Goal: Task Accomplishment & Management: Use online tool/utility

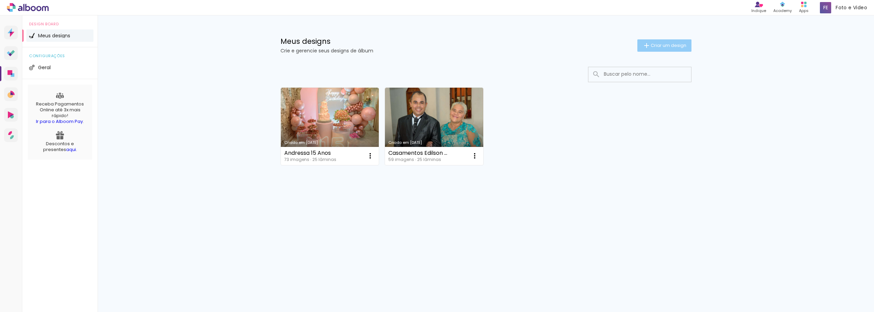
click at [656, 44] on span "Criar um design" at bounding box center [669, 45] width 36 height 4
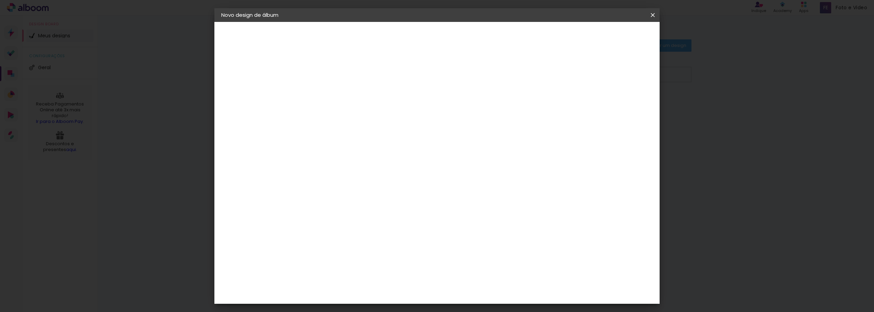
click at [333, 89] on input at bounding box center [333, 92] width 0 height 11
type input "ABC"
type paper-input "ABC"
click at [0, 0] on slot "Avançar" at bounding box center [0, 0] width 0 height 0
click at [347, 131] on input at bounding box center [350, 130] width 69 height 9
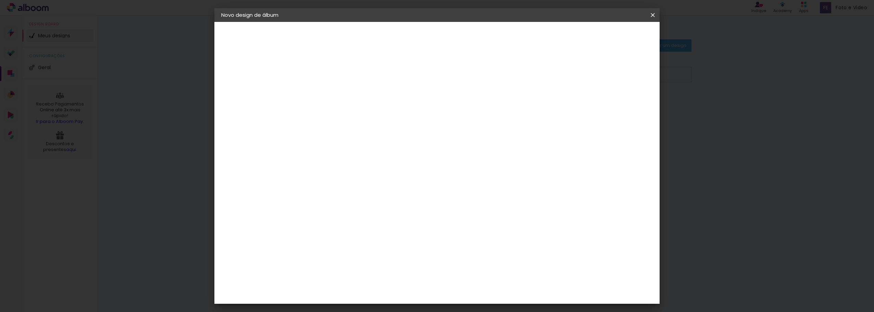
type input "i"
type input "re"
type paper-input "re"
click at [339, 287] on div "Requinte" at bounding box center [341, 289] width 24 height 5
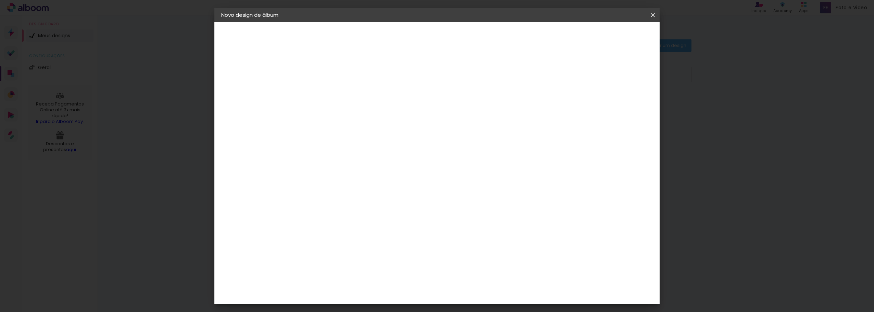
click at [0, 0] on slot "Avançar" at bounding box center [0, 0] width 0 height 0
click at [380, 277] on span "15 × 20" at bounding box center [364, 286] width 32 height 18
click at [0, 0] on slot "Avançar" at bounding box center [0, 0] width 0 height 0
click at [577, 36] on span "Iniciar design" at bounding box center [561, 36] width 31 height 5
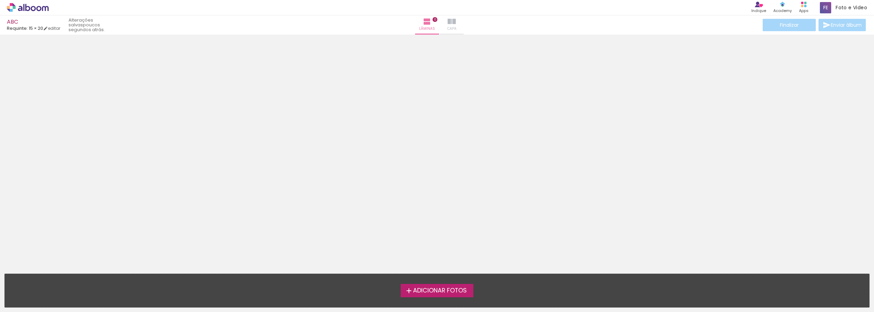
click at [451, 22] on iron-icon at bounding box center [452, 21] width 8 height 8
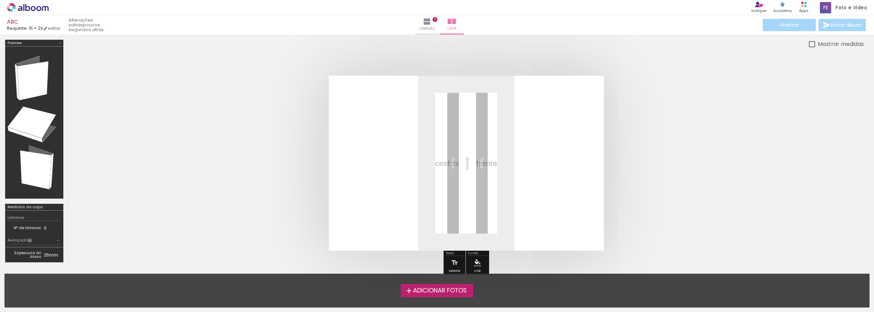
click at [437, 291] on span "Adicionar Fotos" at bounding box center [440, 291] width 54 height 6
click at [0, 0] on input "file" at bounding box center [0, 0] width 0 height 0
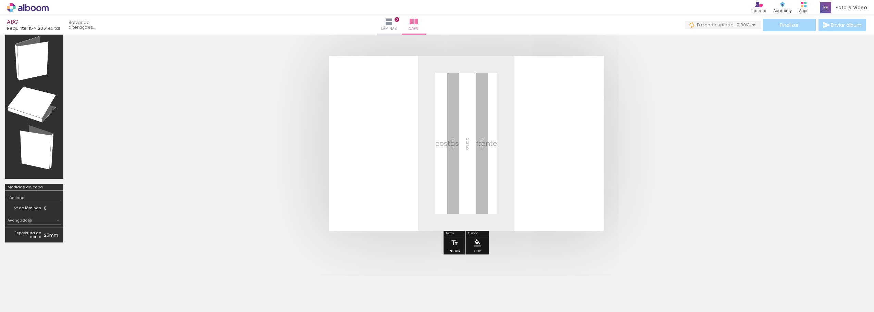
scroll to position [21, 0]
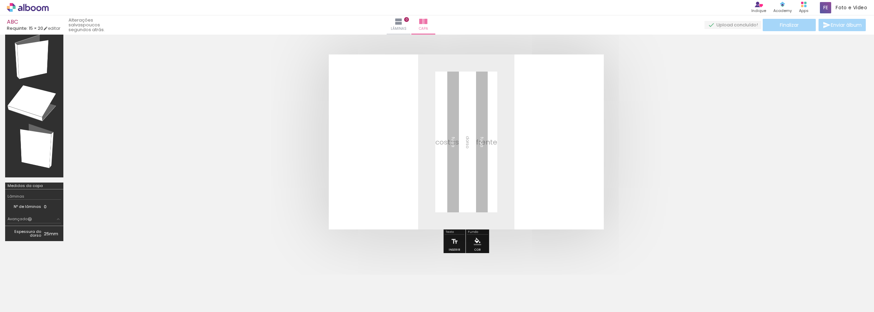
click at [56, 287] on iron-horizontal-list at bounding box center [49, 290] width 14 height 43
click at [403, 20] on iron-icon at bounding box center [399, 21] width 8 height 8
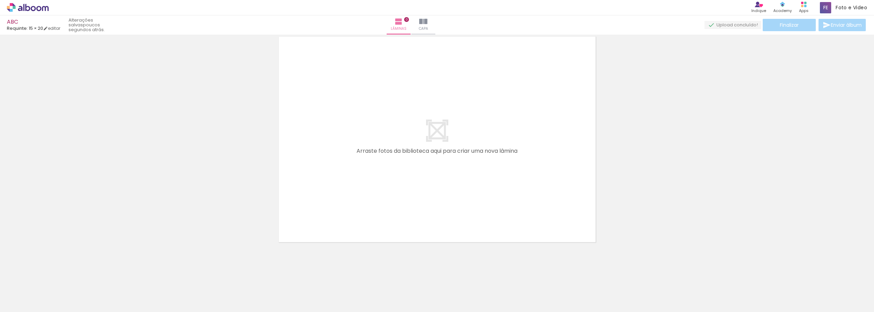
click at [56, 293] on iron-horizontal-list at bounding box center [49, 290] width 14 height 43
click at [428, 20] on iron-icon at bounding box center [423, 21] width 8 height 8
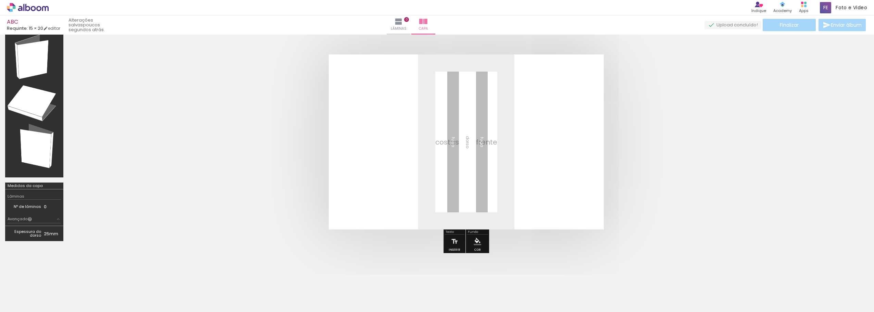
click at [705, 27] on div "Finalizar Enviar álbum" at bounding box center [786, 25] width 163 height 12
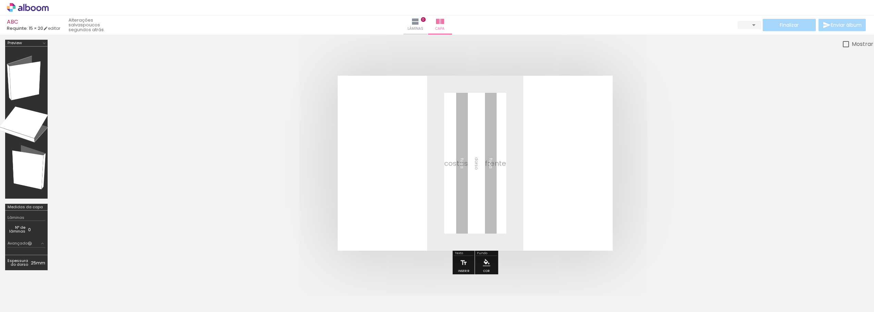
type input "0"
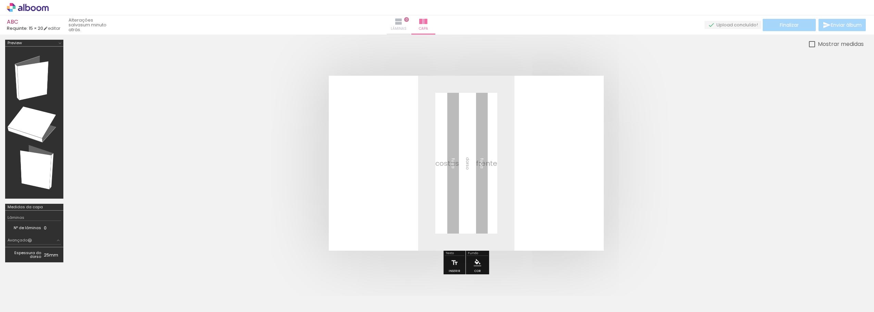
click at [403, 23] on iron-icon at bounding box center [399, 21] width 8 height 8
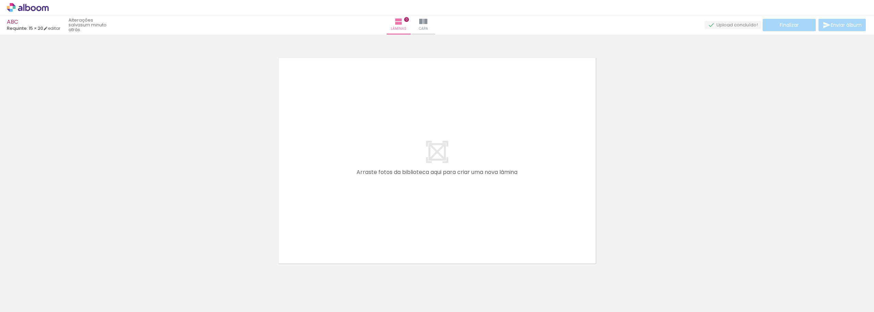
click at [203, 180] on div at bounding box center [437, 152] width 874 height 230
click at [481, 42] on div at bounding box center [437, 152] width 874 height 230
click at [461, 39] on div at bounding box center [437, 152] width 874 height 230
click at [428, 23] on iron-icon at bounding box center [423, 21] width 8 height 8
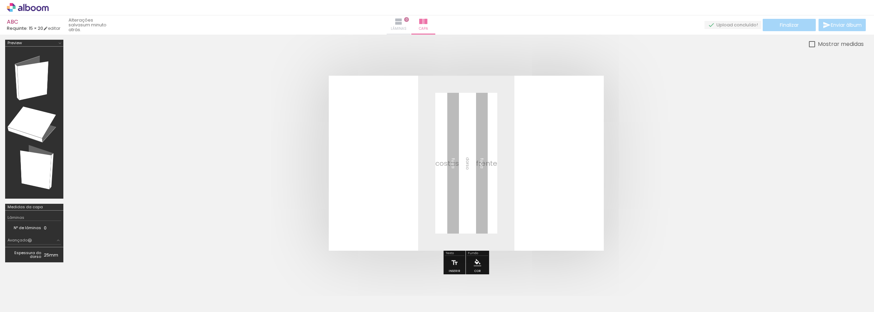
click at [403, 22] on iron-icon at bounding box center [399, 21] width 8 height 8
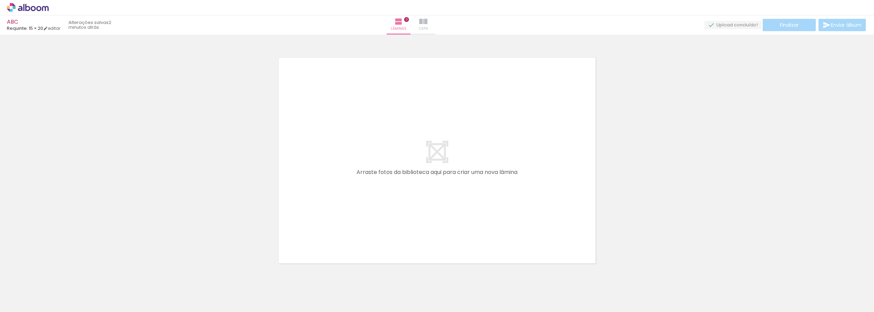
click at [428, 21] on iron-icon at bounding box center [423, 21] width 8 height 8
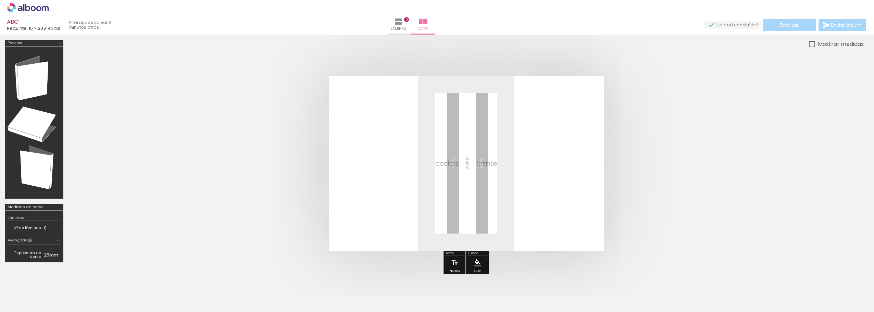
drag, startPoint x: 432, startPoint y: 301, endPoint x: 426, endPoint y: 301, distance: 6.2
click at [56, 301] on iron-horizontal-list at bounding box center [49, 290] width 14 height 43
drag, startPoint x: 169, startPoint y: 292, endPoint x: 293, endPoint y: 206, distance: 151.4
click at [293, 206] on quentale-workspace at bounding box center [437, 156] width 874 height 312
click at [812, 43] on div at bounding box center [812, 44] width 6 height 6
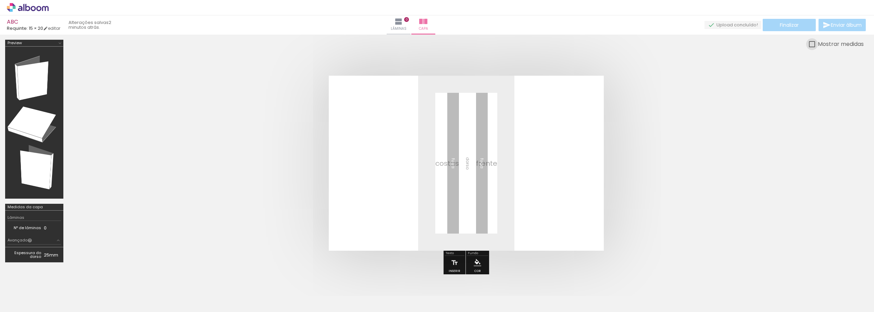
type paper-checkbox "on"
click at [388, 25] on div "Lâminas 0 Capa" at bounding box center [411, 24] width 49 height 19
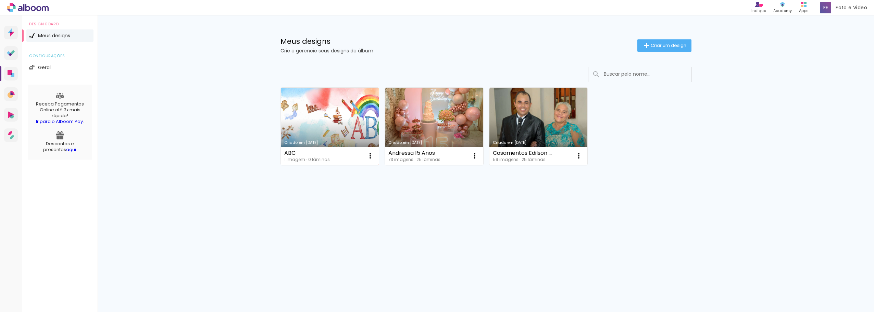
click at [321, 120] on link "Criado em [DATE]" at bounding box center [330, 126] width 98 height 77
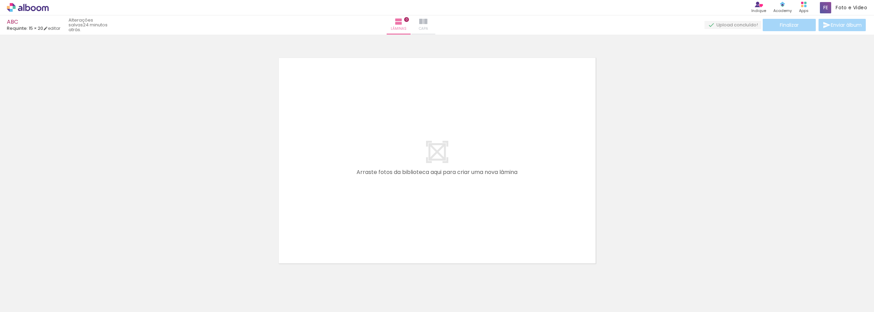
click at [428, 23] on iron-icon at bounding box center [423, 21] width 8 height 8
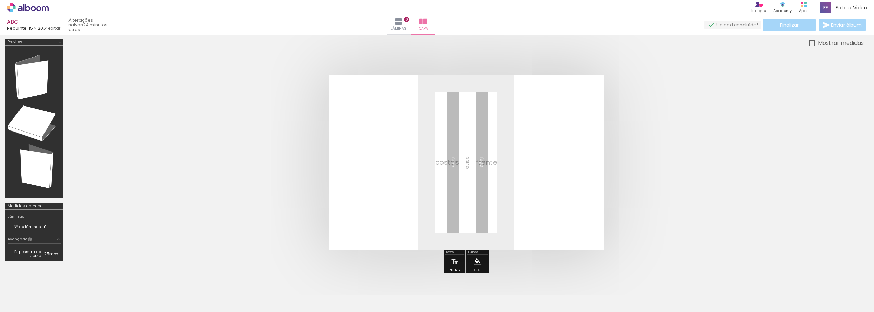
scroll to position [1, 0]
click at [403, 22] on iron-icon at bounding box center [399, 21] width 8 height 8
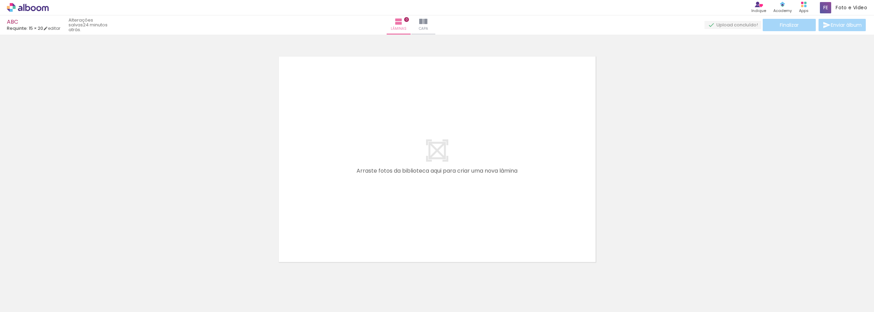
click at [56, 296] on iron-horizontal-list at bounding box center [49, 290] width 14 height 43
click at [0, 0] on slot "24 minutos atrás." at bounding box center [0, 0] width 0 height 0
click at [428, 20] on iron-icon at bounding box center [423, 21] width 8 height 8
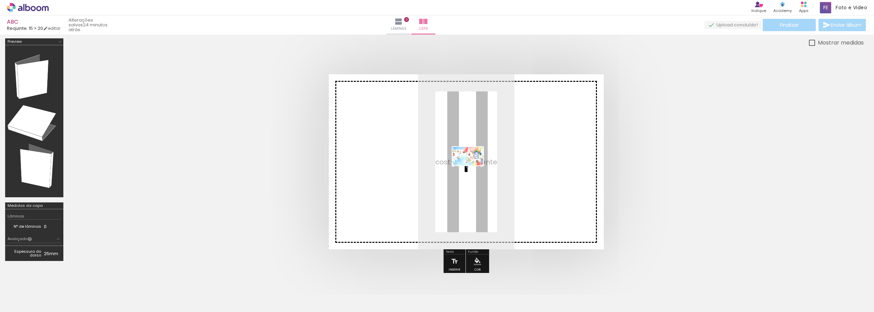
drag, startPoint x: 66, startPoint y: 290, endPoint x: 472, endPoint y: 168, distance: 424.0
click at [472, 168] on quentale-workspace at bounding box center [437, 156] width 874 height 312
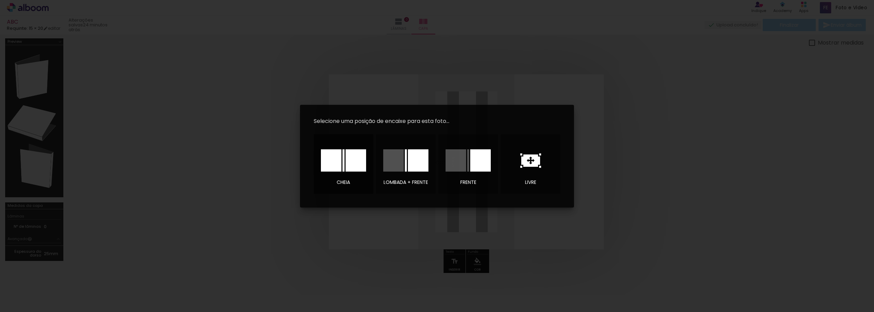
click at [351, 162] on div at bounding box center [356, 160] width 21 height 22
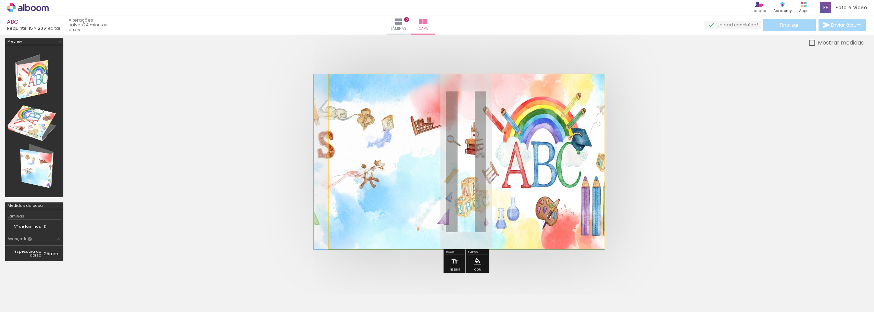
drag, startPoint x: 533, startPoint y: 174, endPoint x: 526, endPoint y: 173, distance: 6.9
drag, startPoint x: 529, startPoint y: 173, endPoint x: 523, endPoint y: 172, distance: 6.5
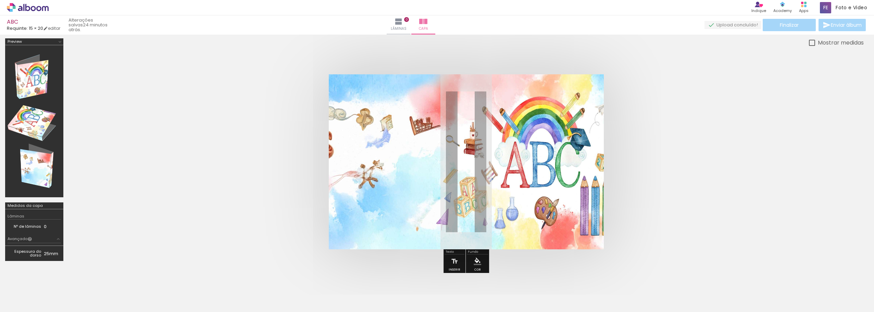
click at [524, 109] on quentale-photo at bounding box center [466, 161] width 275 height 175
drag, startPoint x: 430, startPoint y: 93, endPoint x: 464, endPoint y: 90, distance: 33.6
type paper-slider "100"
click at [464, 90] on quentale-photo at bounding box center [466, 161] width 275 height 175
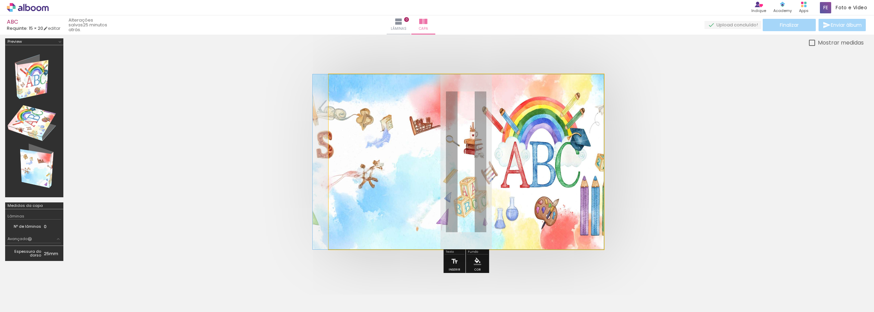
drag, startPoint x: 354, startPoint y: 91, endPoint x: 245, endPoint y: 95, distance: 109.0
type paper-slider "100"
click at [245, 95] on quentale-cover at bounding box center [466, 161] width 741 height 175
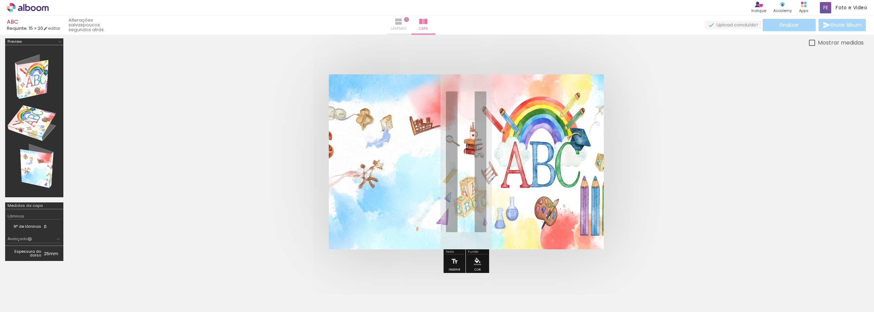
click at [403, 22] on iron-icon at bounding box center [399, 21] width 8 height 8
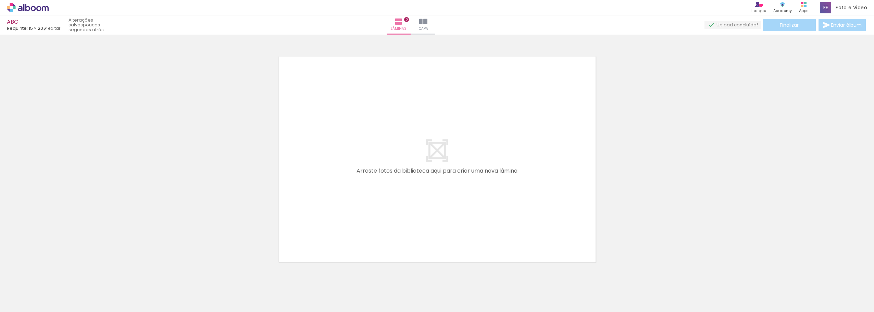
click at [27, 303] on span "Adicionar Fotos" at bounding box center [24, 303] width 21 height 8
click at [0, 0] on input "file" at bounding box center [0, 0] width 0 height 0
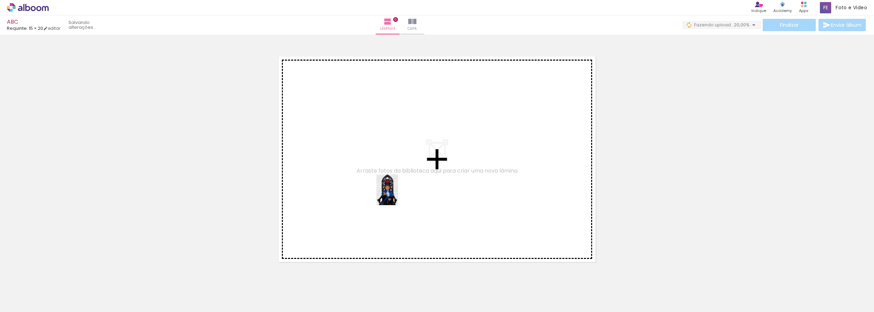
drag, startPoint x: 111, startPoint y: 291, endPoint x: 397, endPoint y: 195, distance: 301.3
click at [397, 195] on quentale-workspace at bounding box center [437, 156] width 874 height 312
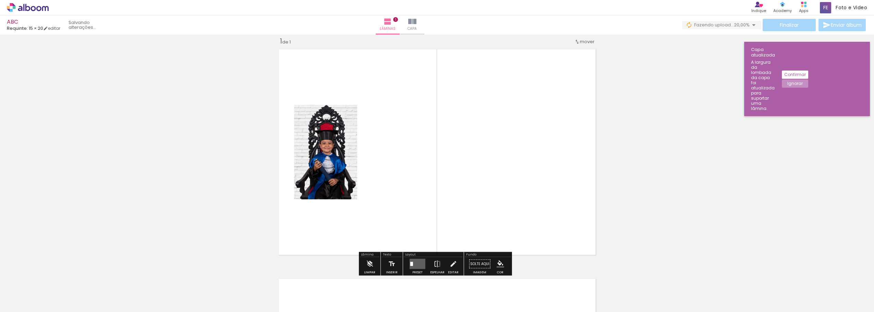
scroll to position [9, 0]
click at [415, 264] on quentale-layouter at bounding box center [418, 264] width 16 height 10
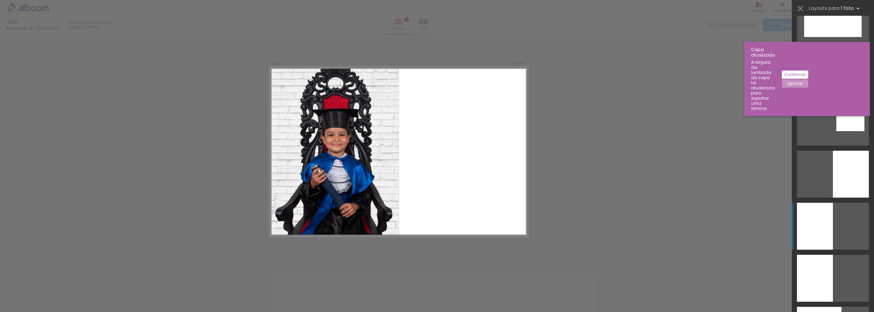
scroll to position [1646, 0]
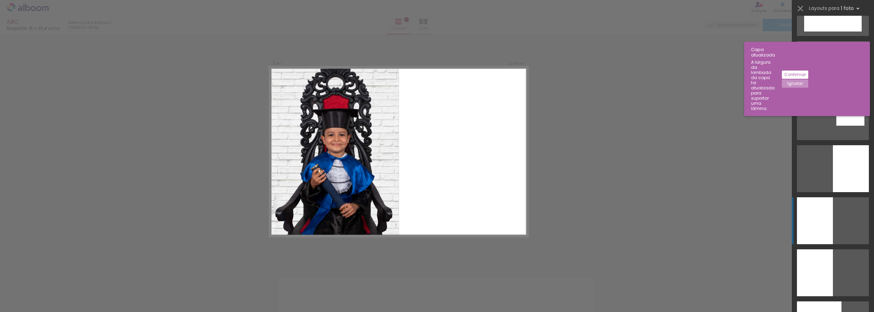
click at [814, 224] on div at bounding box center [815, 220] width 36 height 47
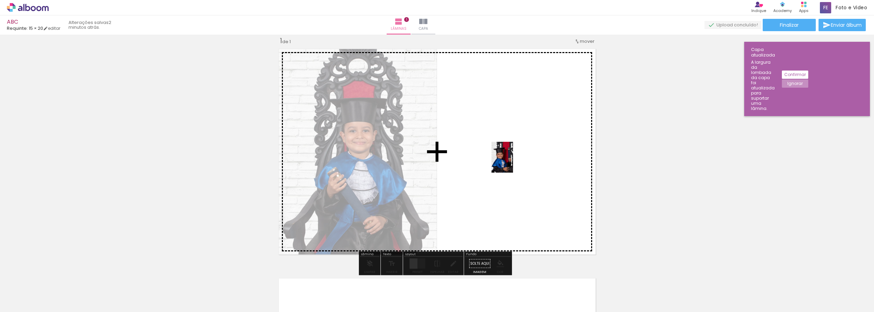
drag, startPoint x: 151, startPoint y: 293, endPoint x: 512, endPoint y: 162, distance: 383.9
click at [512, 162] on quentale-workspace at bounding box center [437, 156] width 874 height 312
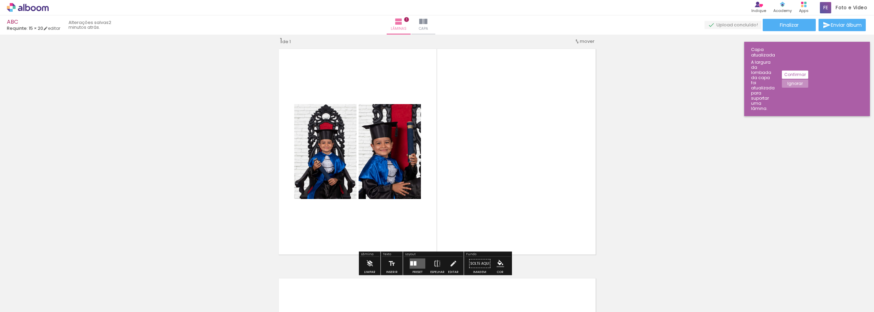
click at [414, 265] on div at bounding box center [415, 263] width 3 height 4
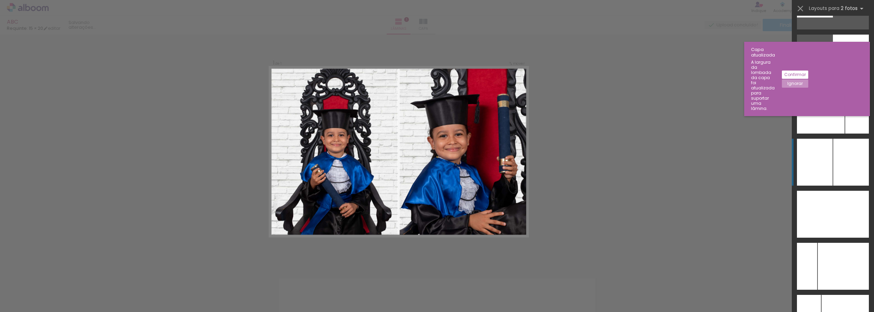
scroll to position [3736, 0]
click at [839, 154] on div at bounding box center [852, 162] width 36 height 47
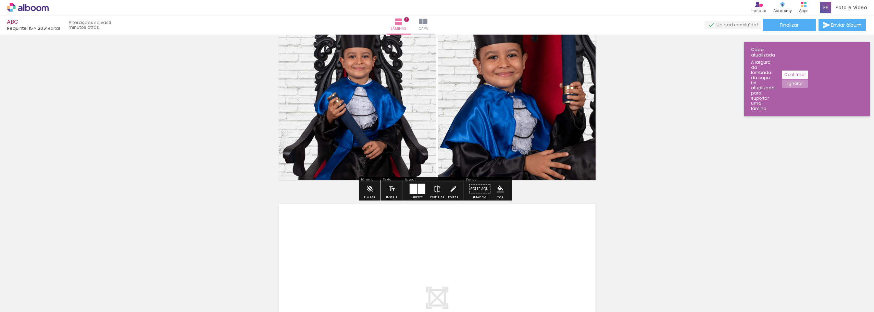
scroll to position [219, 0]
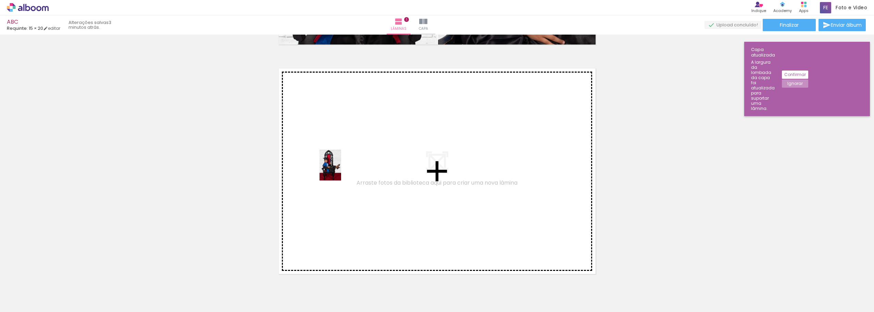
drag, startPoint x: 184, startPoint y: 289, endPoint x: 340, endPoint y: 170, distance: 195.7
click at [340, 170] on quentale-workspace at bounding box center [437, 156] width 874 height 312
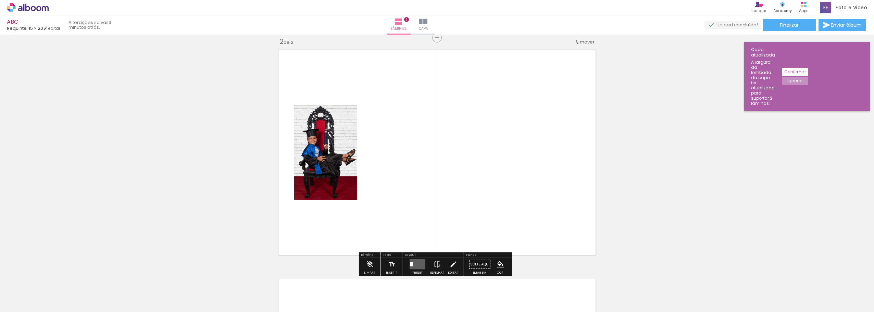
scroll to position [238, 0]
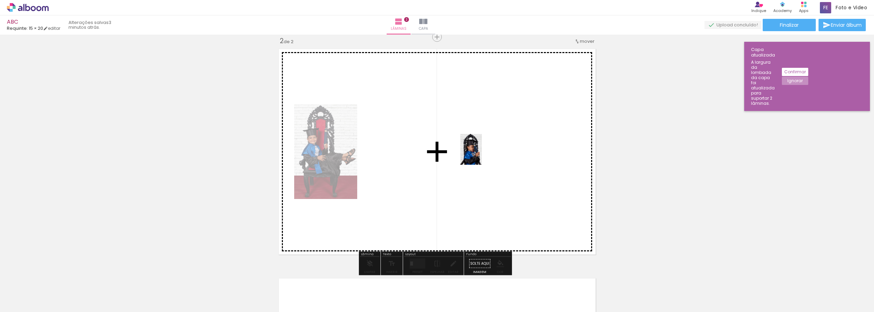
drag, startPoint x: 223, startPoint y: 291, endPoint x: 481, endPoint y: 155, distance: 291.8
click at [481, 155] on quentale-workspace at bounding box center [437, 156] width 874 height 312
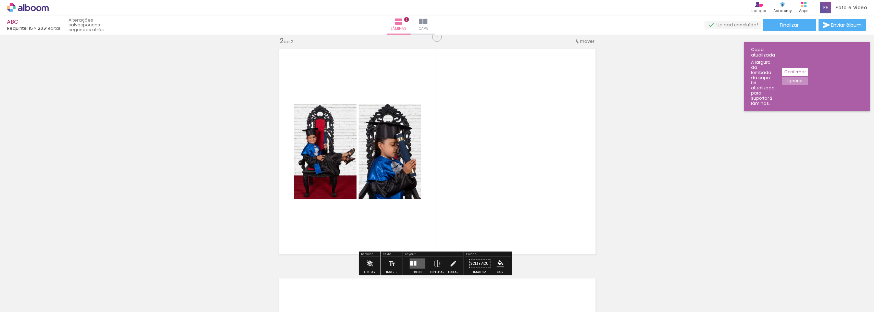
click at [414, 263] on div at bounding box center [415, 263] width 3 height 4
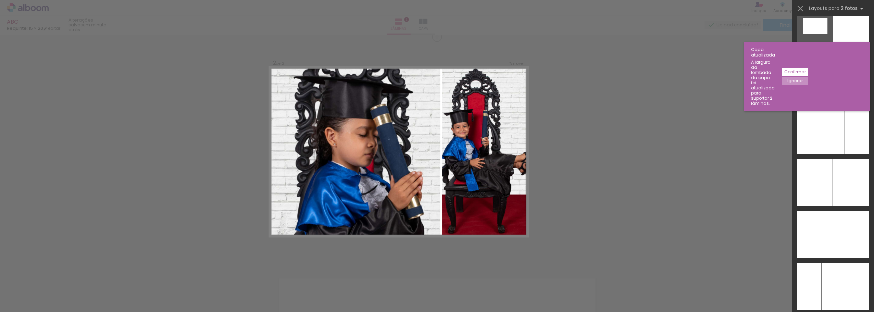
scroll to position [3790, 0]
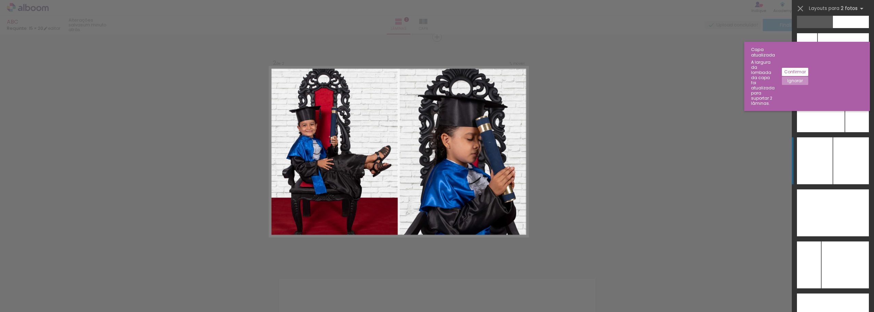
click at [826, 149] on div at bounding box center [815, 160] width 36 height 47
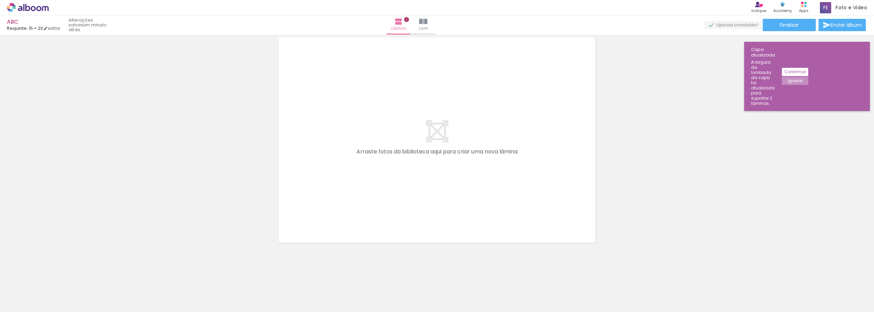
scroll to position [481, 0]
click at [261, 292] on div at bounding box center [260, 289] width 24 height 34
click at [296, 289] on div at bounding box center [299, 289] width 24 height 34
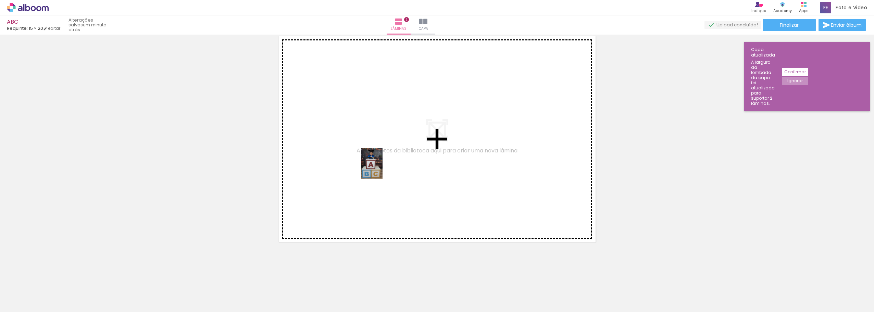
drag, startPoint x: 301, startPoint y: 285, endPoint x: 384, endPoint y: 167, distance: 144.7
click at [384, 167] on quentale-workspace at bounding box center [437, 156] width 874 height 312
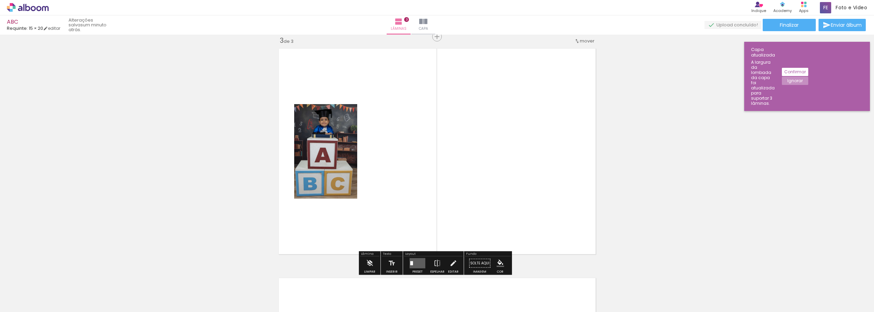
scroll to position [468, 0]
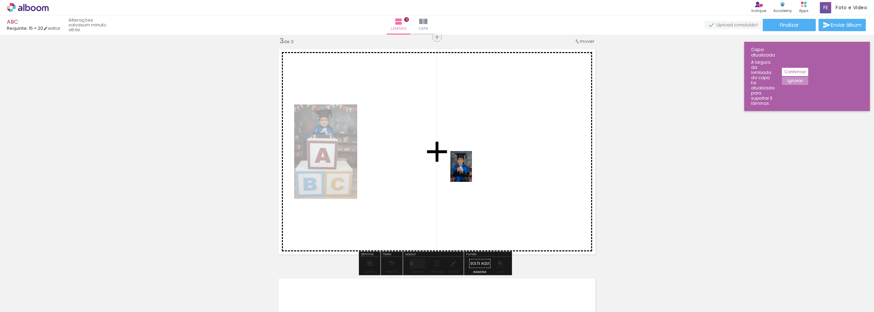
drag, startPoint x: 338, startPoint y: 290, endPoint x: 471, endPoint y: 171, distance: 178.4
click at [471, 171] on quentale-workspace at bounding box center [437, 156] width 874 height 312
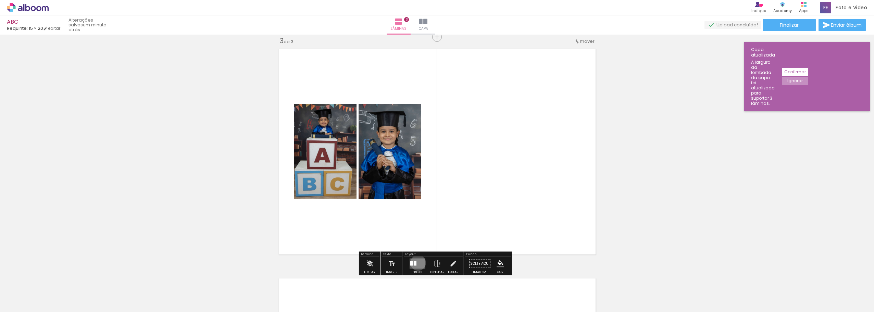
click at [417, 263] on quentale-layouter at bounding box center [418, 264] width 16 height 10
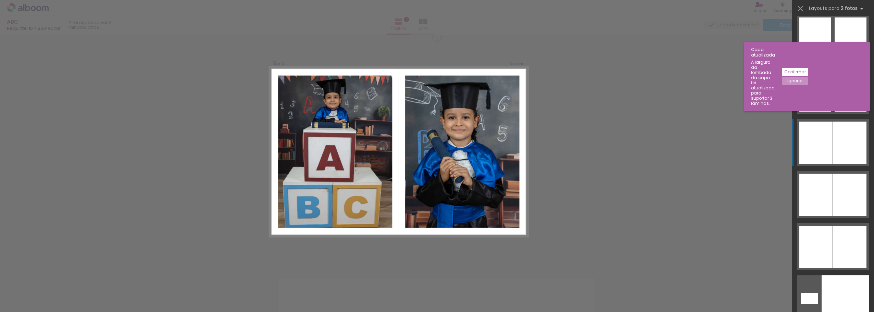
scroll to position [4174, 0]
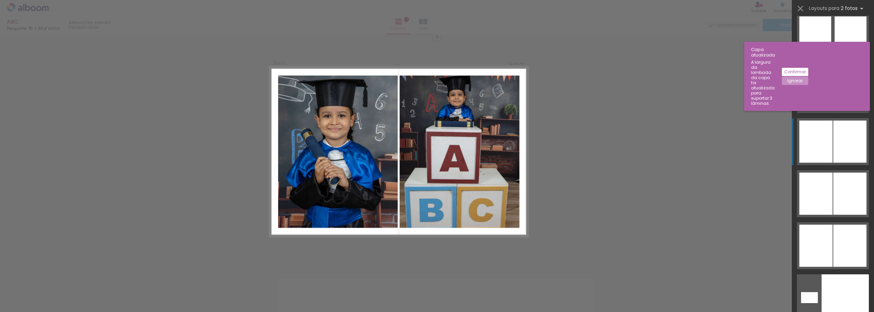
click at [821, 136] on div at bounding box center [816, 142] width 33 height 42
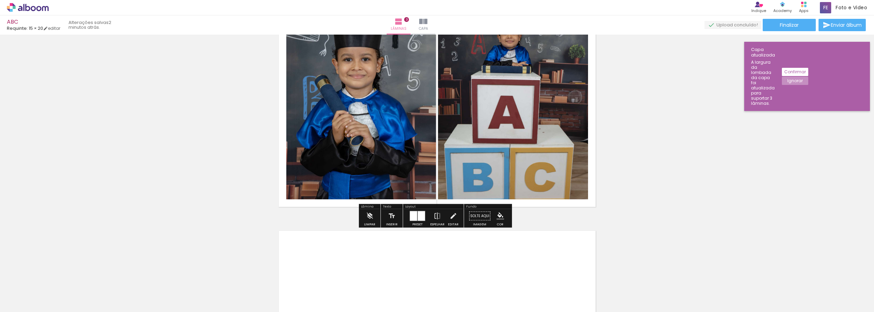
scroll to position [672, 0]
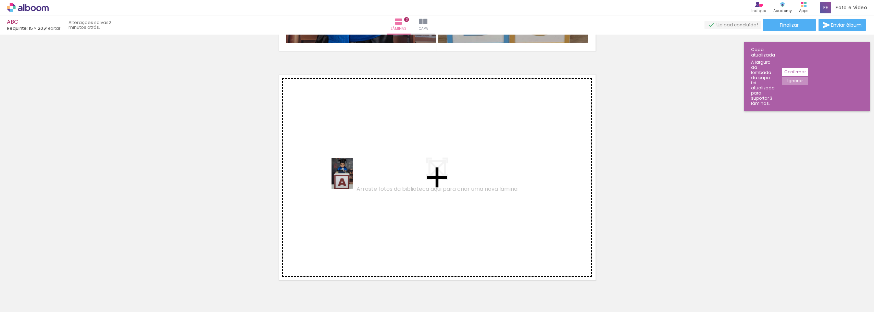
drag, startPoint x: 265, startPoint y: 292, endPoint x: 352, endPoint y: 179, distance: 143.2
click at [352, 179] on quentale-workspace at bounding box center [437, 156] width 874 height 312
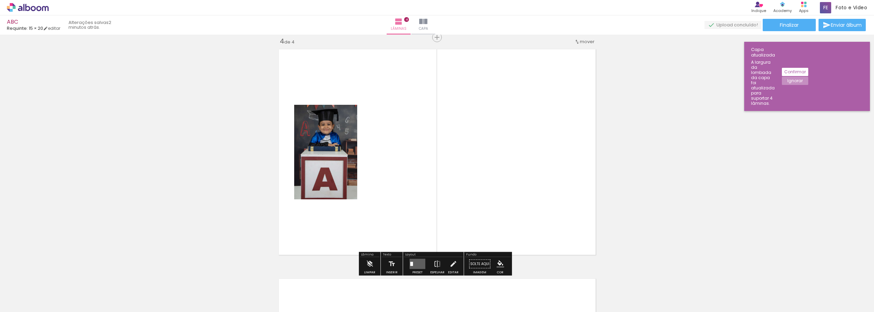
scroll to position [698, 0]
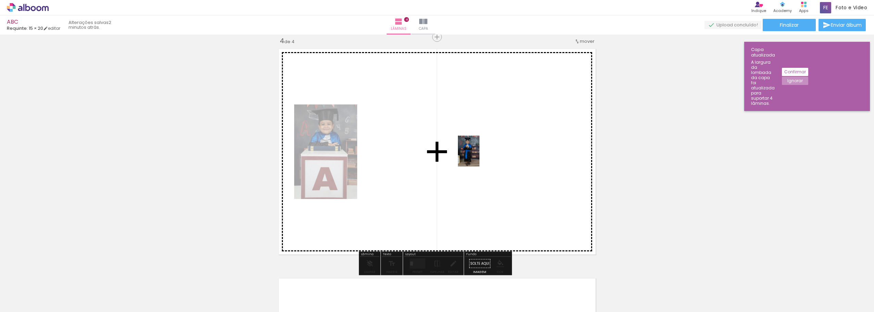
drag, startPoint x: 377, startPoint y: 299, endPoint x: 479, endPoint y: 156, distance: 175.4
click at [479, 156] on quentale-workspace at bounding box center [437, 156] width 874 height 312
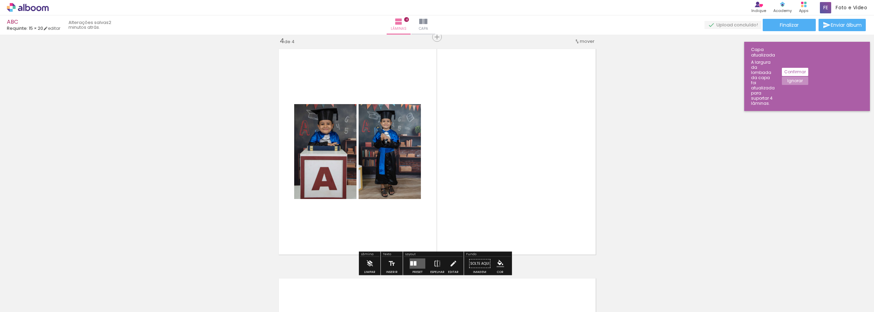
click at [414, 263] on div at bounding box center [415, 263] width 3 height 4
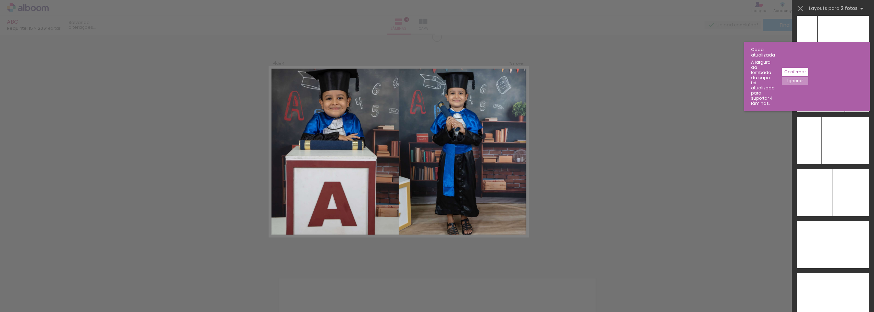
scroll to position [3869, 0]
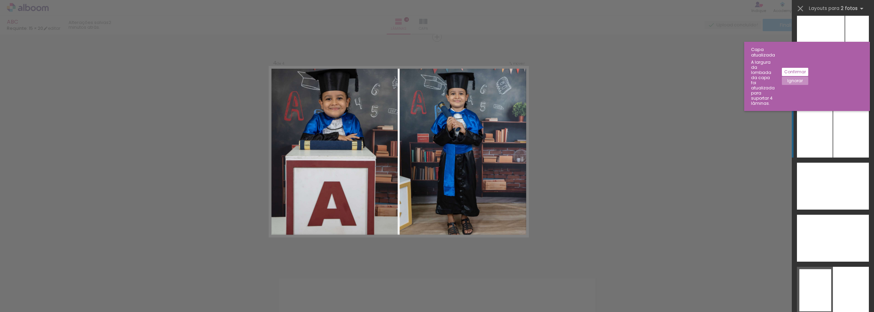
click at [834, 136] on div at bounding box center [852, 134] width 36 height 47
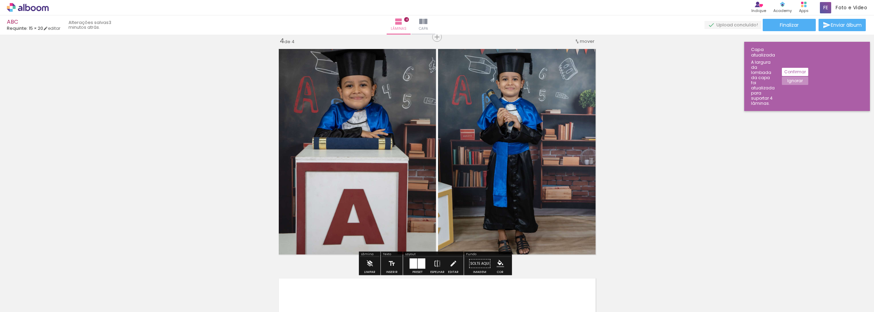
click at [418, 114] on quentale-photo at bounding box center [355, 152] width 161 height 212
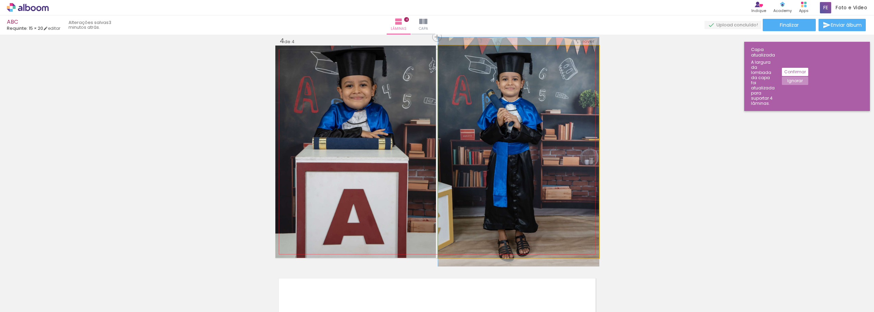
click at [461, 112] on quentale-photo at bounding box center [518, 152] width 161 height 212
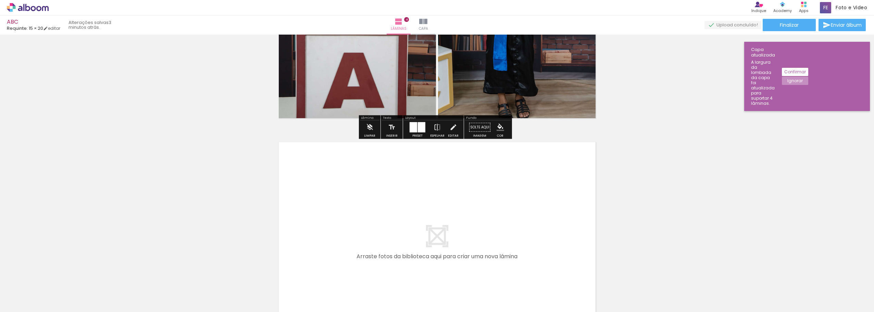
scroll to position [915, 0]
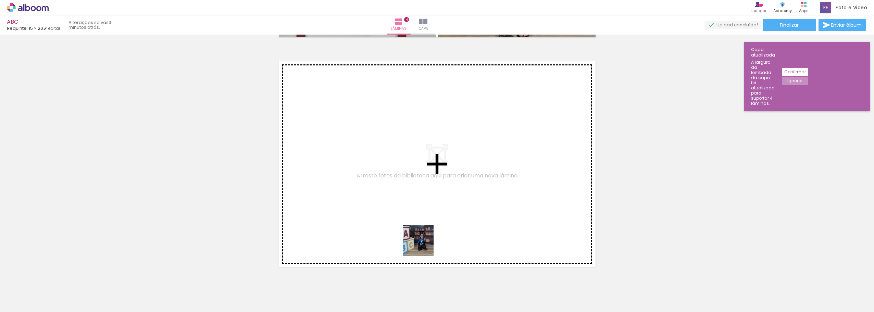
drag, startPoint x: 413, startPoint y: 290, endPoint x: 424, endPoint y: 203, distance: 87.3
click at [424, 203] on quentale-workspace at bounding box center [437, 156] width 874 height 312
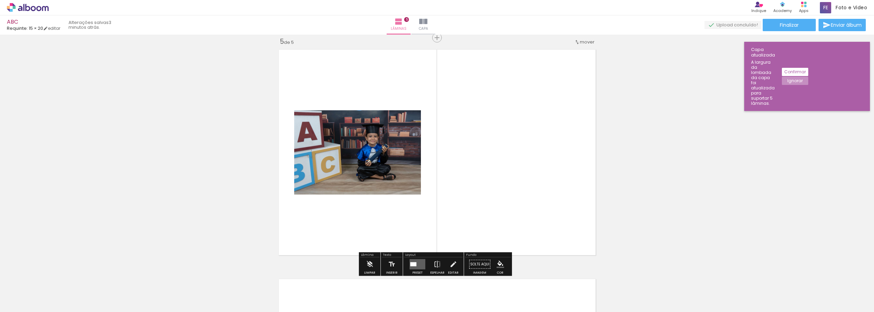
scroll to position [927, 0]
click at [418, 263] on quentale-layouter at bounding box center [418, 264] width 16 height 10
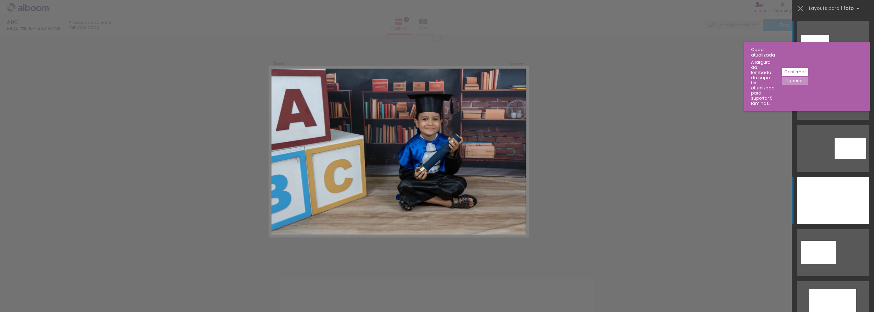
click at [829, 197] on div at bounding box center [833, 200] width 72 height 47
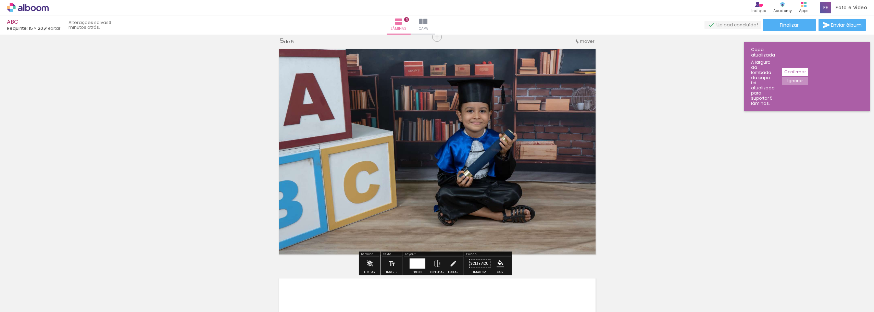
click at [24, 303] on span "Adicionar Fotos" at bounding box center [24, 303] width 21 height 8
click at [0, 0] on input "file" at bounding box center [0, 0] width 0 height 0
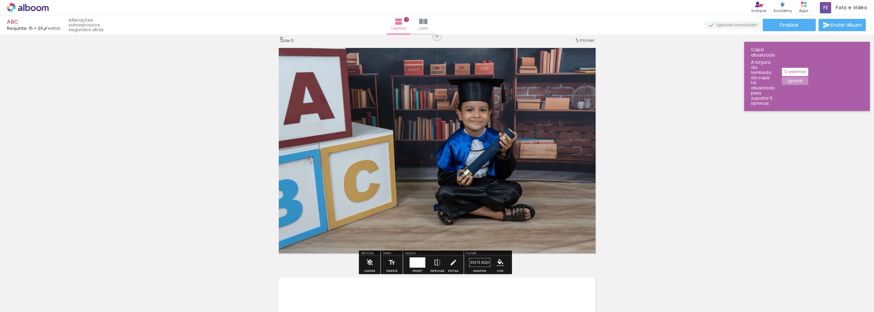
click at [418, 263] on div at bounding box center [418, 263] width 16 height 10
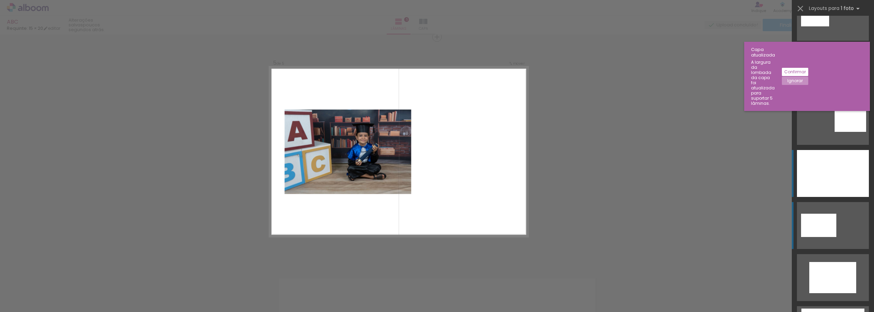
scroll to position [0, 0]
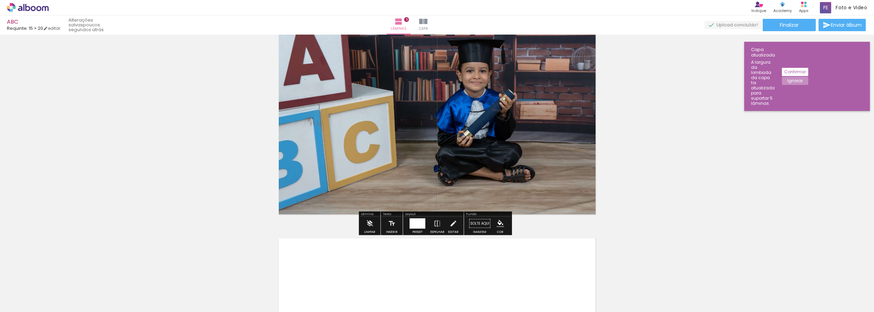
scroll to position [976, 0]
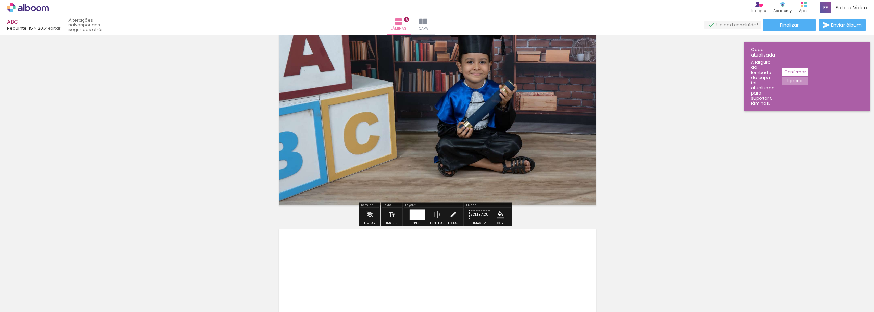
click at [458, 99] on quentale-photo at bounding box center [437, 103] width 324 height 212
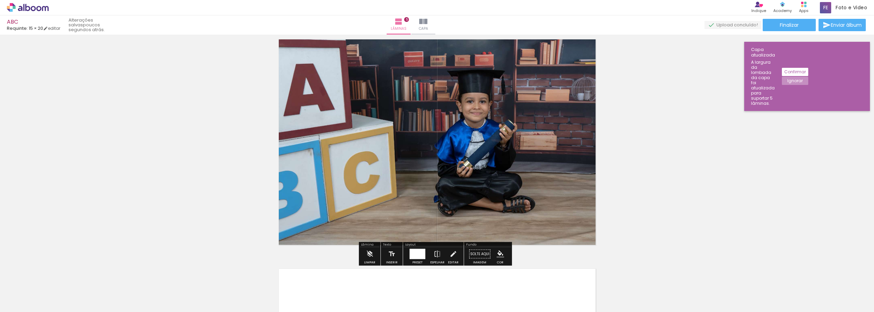
scroll to position [860, 0]
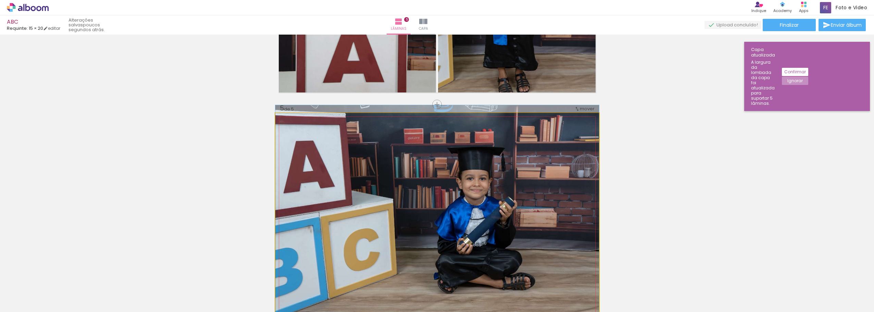
click at [456, 151] on quentale-photo at bounding box center [437, 219] width 324 height 212
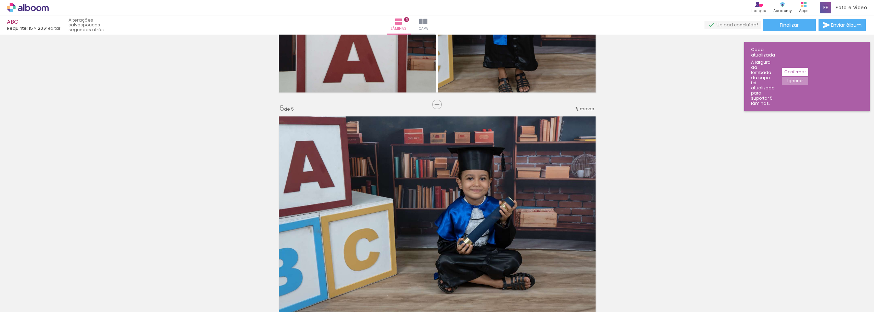
click at [580, 128] on quentale-photo at bounding box center [437, 219] width 324 height 212
click at [580, 127] on quentale-photo at bounding box center [437, 219] width 324 height 212
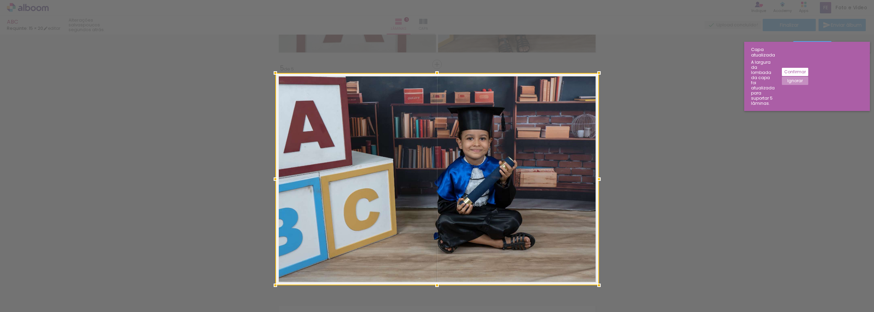
scroll to position [927, 0]
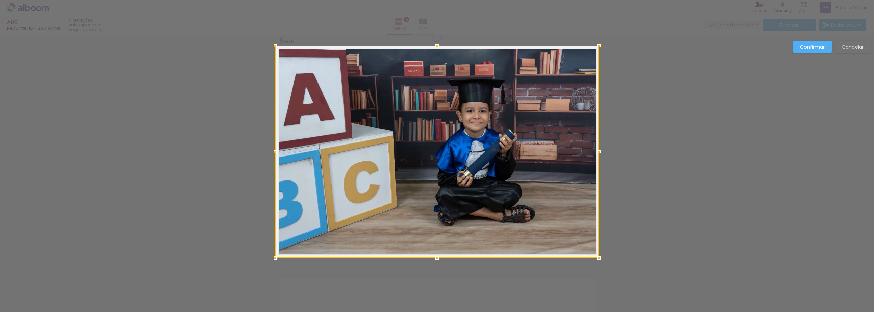
drag, startPoint x: 851, startPoint y: 45, endPoint x: 837, endPoint y: 60, distance: 20.8
click at [0, 0] on slot "Cancelar" at bounding box center [0, 0] width 0 height 0
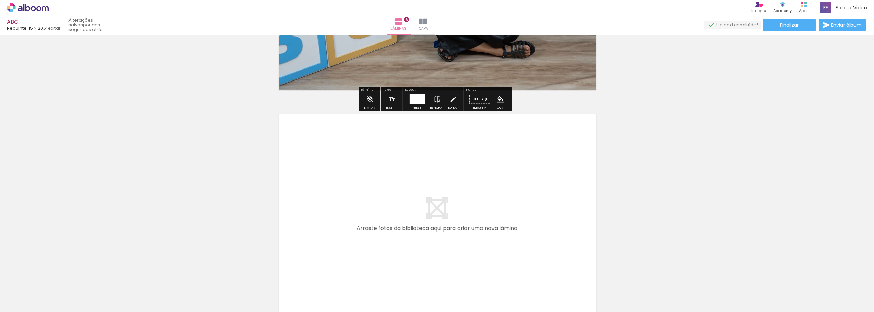
scroll to position [1100, 0]
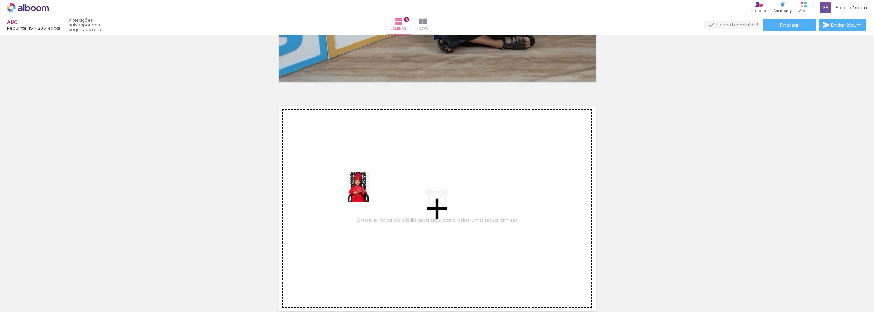
drag, startPoint x: 607, startPoint y: 292, endPoint x: 368, endPoint y: 192, distance: 259.0
click at [368, 192] on quentale-workspace at bounding box center [437, 156] width 874 height 312
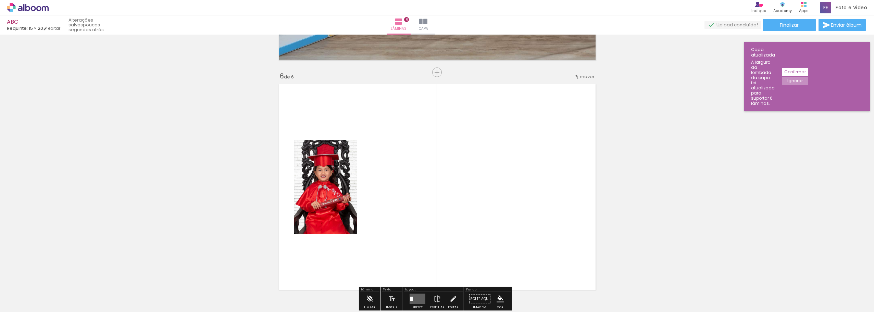
scroll to position [1157, 0]
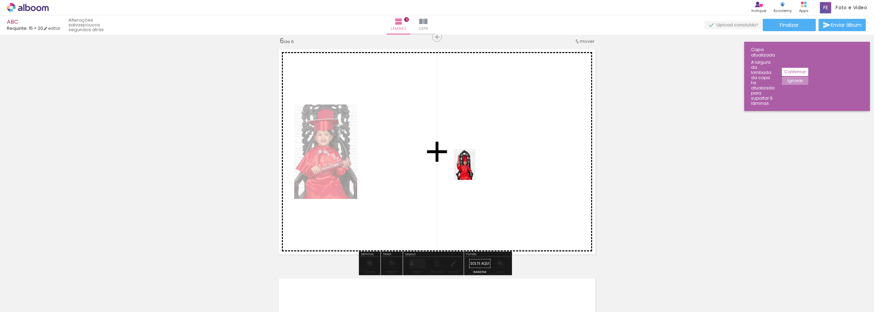
drag, startPoint x: 686, startPoint y: 294, endPoint x: 475, endPoint y: 169, distance: 245.5
click at [475, 169] on quentale-workspace at bounding box center [437, 156] width 874 height 312
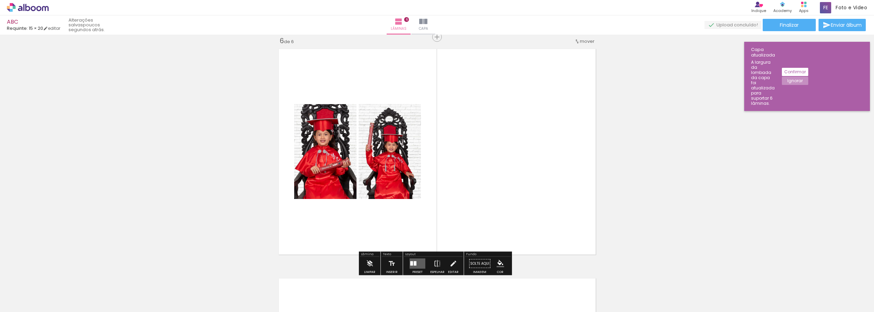
click at [414, 262] on div at bounding box center [415, 263] width 3 height 4
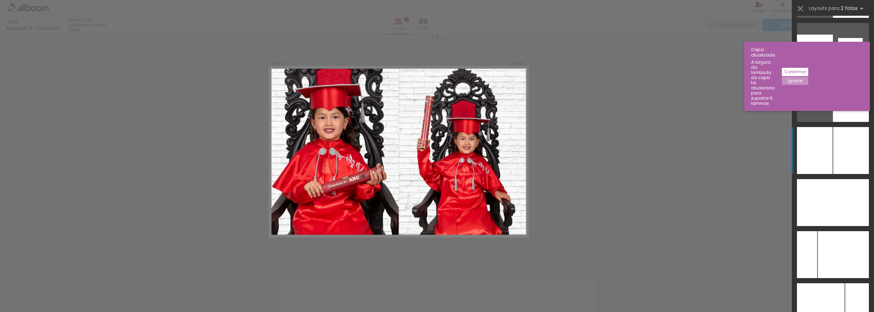
scroll to position [3696, 0]
click at [815, 152] on div at bounding box center [815, 150] width 36 height 47
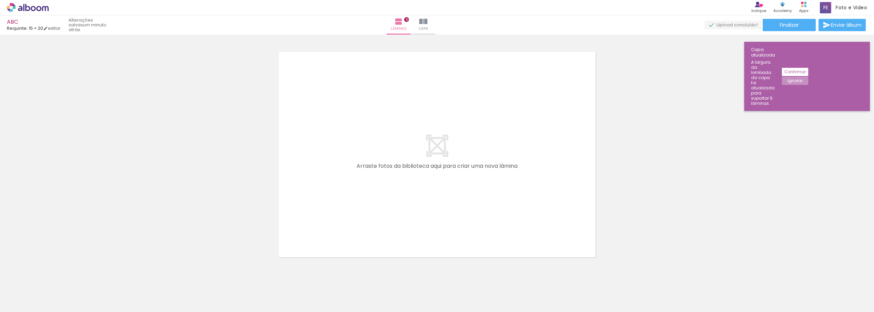
scroll to position [1384, 0]
click at [799, 291] on div at bounding box center [798, 289] width 24 height 34
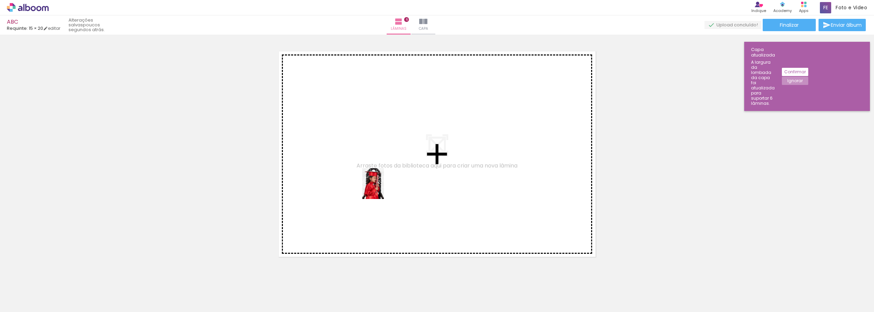
drag, startPoint x: 799, startPoint y: 291, endPoint x: 382, endPoint y: 189, distance: 429.6
click at [379, 189] on quentale-workspace at bounding box center [437, 156] width 874 height 312
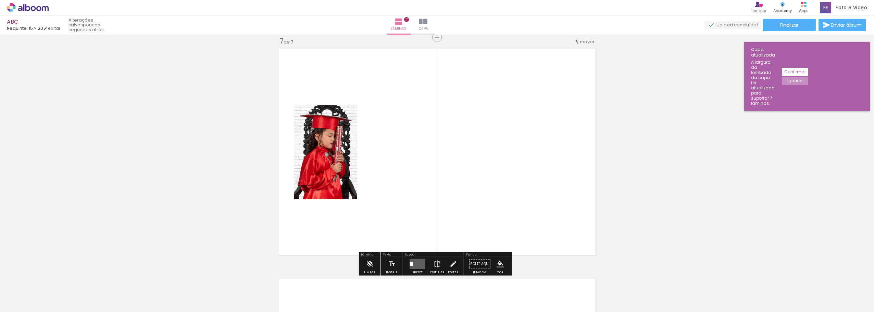
scroll to position [1386, 0]
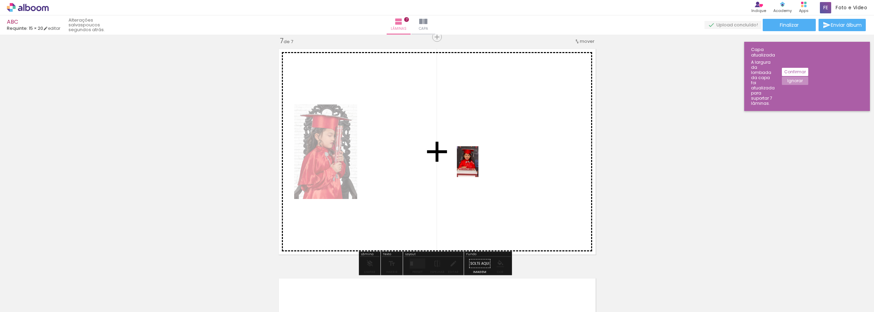
drag, startPoint x: 840, startPoint y: 288, endPoint x: 478, endPoint y: 167, distance: 381.8
click at [478, 167] on quentale-workspace at bounding box center [437, 156] width 874 height 312
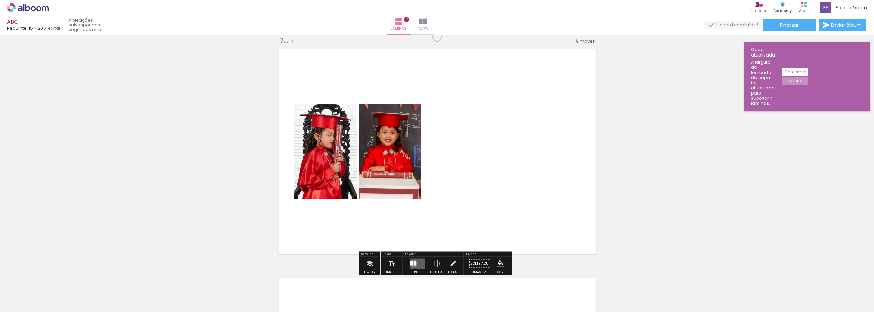
click at [414, 263] on div at bounding box center [415, 263] width 3 height 4
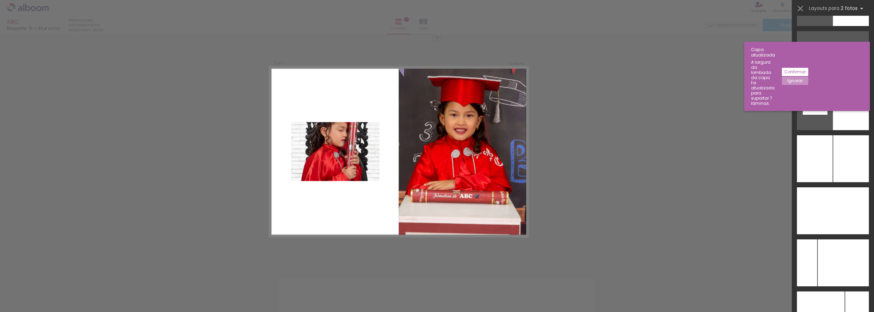
scroll to position [3743, 0]
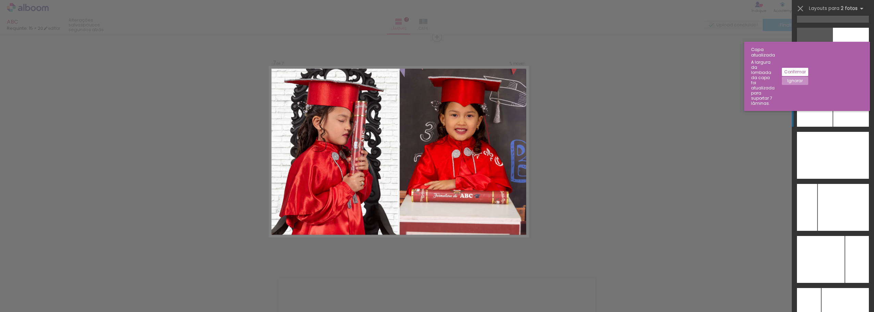
click at [839, 107] on div at bounding box center [852, 103] width 36 height 47
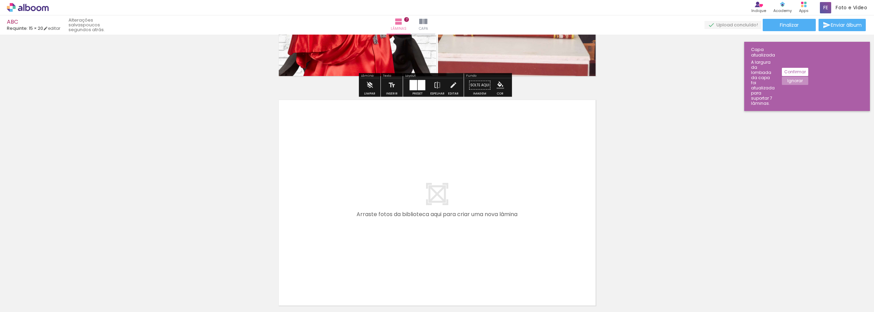
scroll to position [1569, 0]
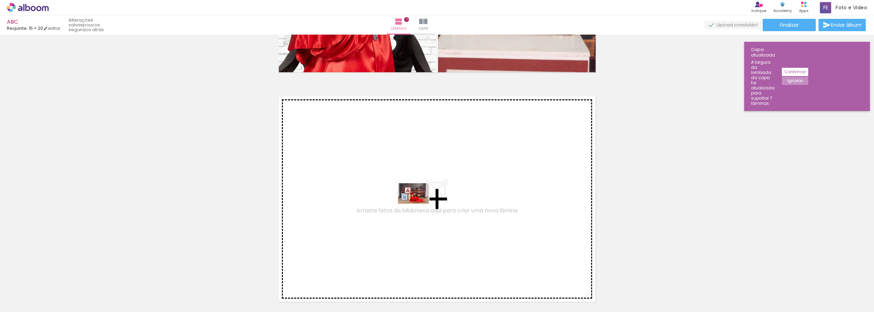
drag, startPoint x: 851, startPoint y: 292, endPoint x: 419, endPoint y: 204, distance: 441.7
click at [419, 204] on quentale-workspace at bounding box center [437, 156] width 874 height 312
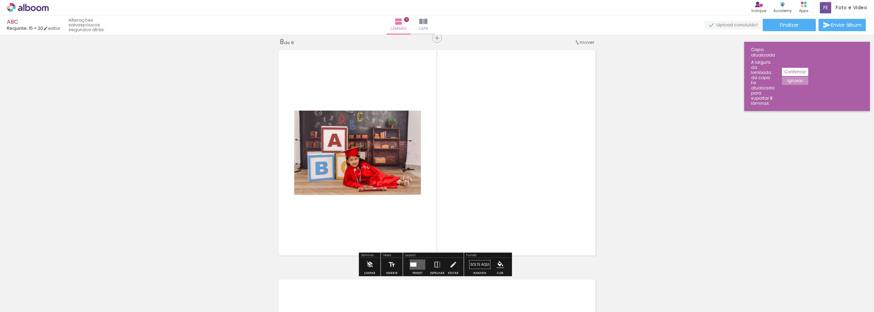
scroll to position [1616, 0]
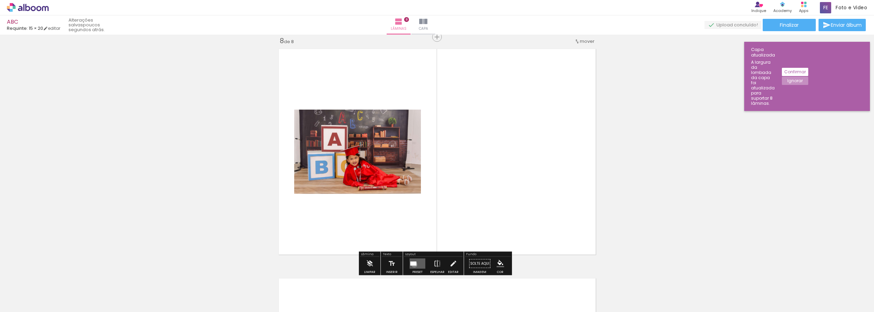
click at [413, 265] on div at bounding box center [413, 264] width 6 height 4
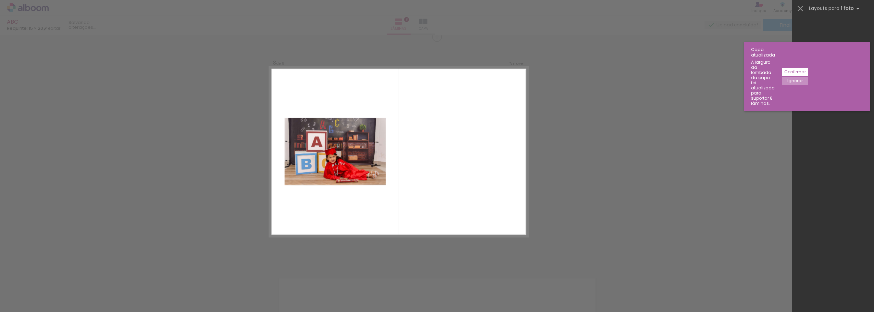
scroll to position [0, 0]
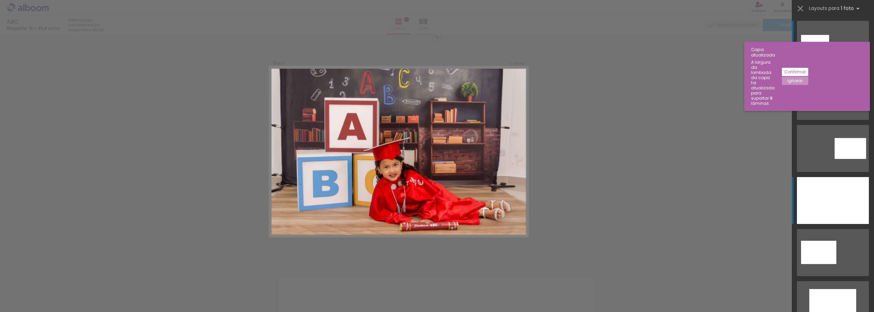
click at [827, 198] on div at bounding box center [833, 200] width 72 height 47
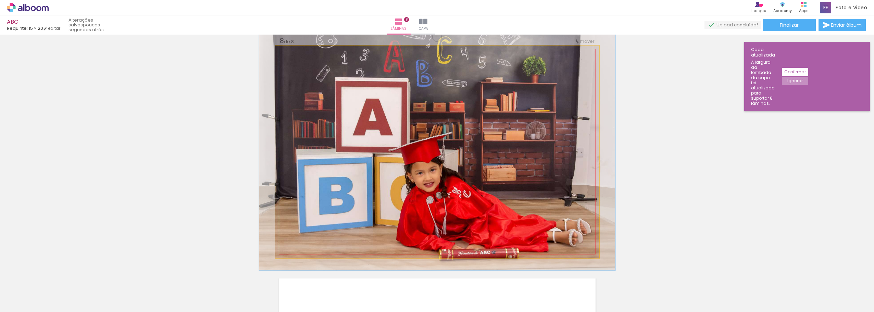
click at [291, 52] on div at bounding box center [294, 53] width 6 height 6
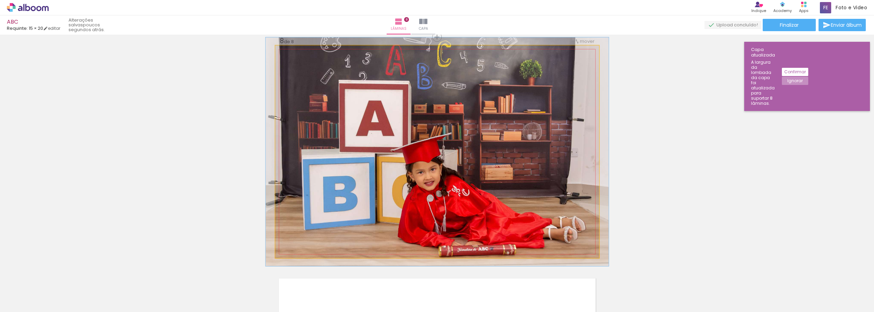
click at [290, 52] on div at bounding box center [293, 53] width 6 height 6
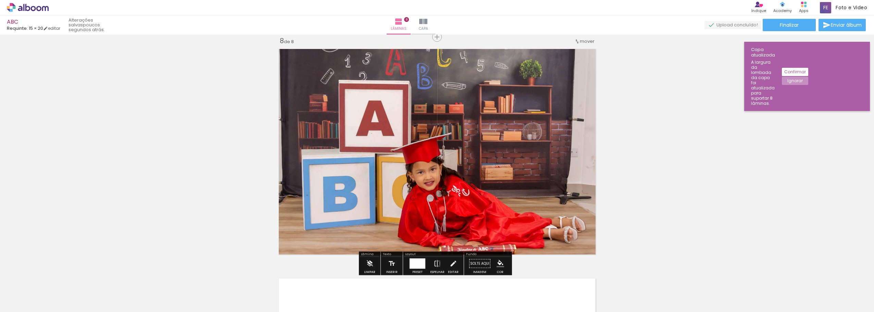
scroll to position [1599, 0]
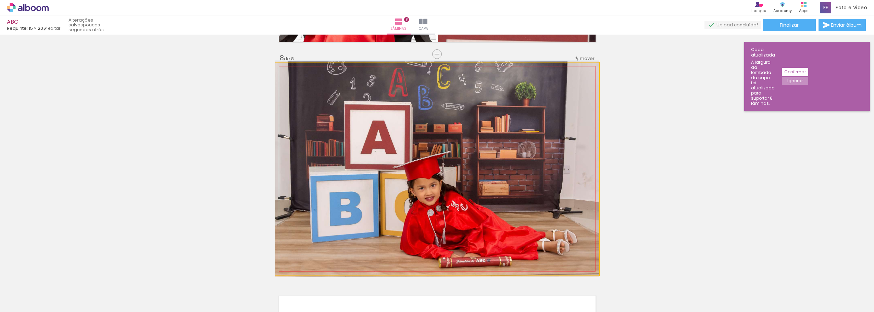
drag, startPoint x: 289, startPoint y: 70, endPoint x: 281, endPoint y: 71, distance: 7.9
type paper-slider "100"
click at [281, 71] on div at bounding box center [302, 70] width 48 height 10
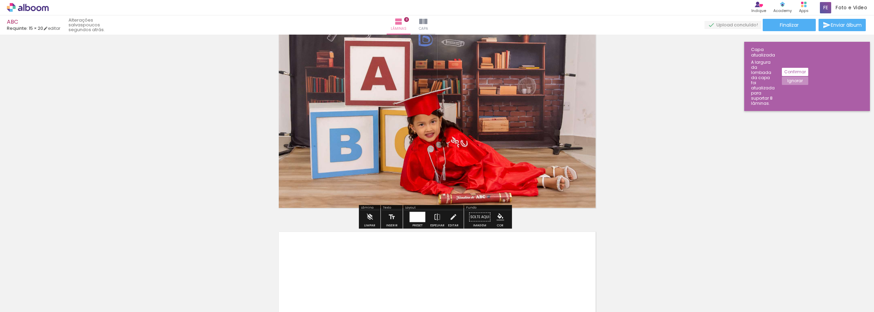
scroll to position [1729, 0]
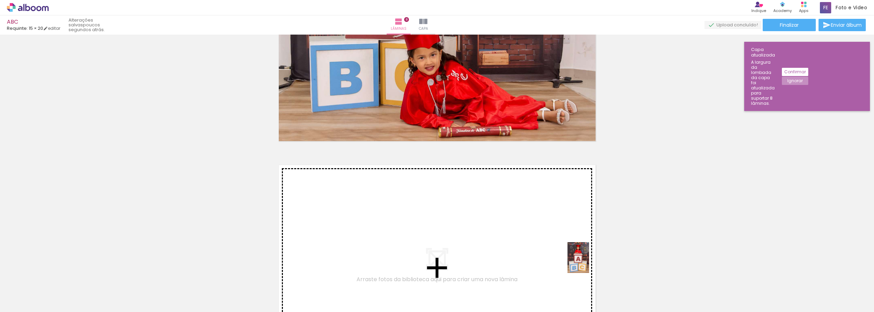
drag, startPoint x: 651, startPoint y: 294, endPoint x: 588, endPoint y: 263, distance: 69.6
click at [588, 263] on quentale-workspace at bounding box center [437, 156] width 874 height 312
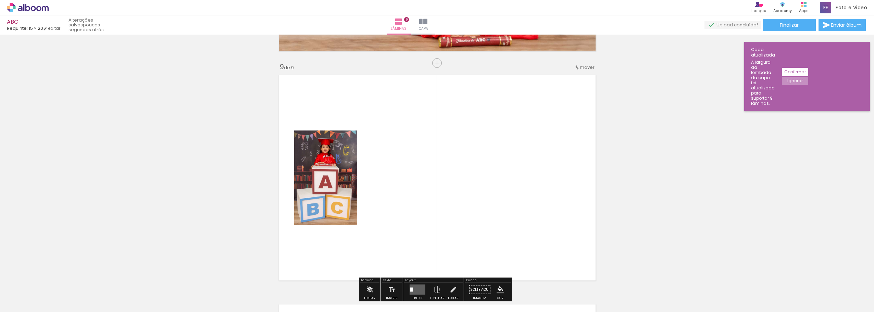
scroll to position [1846, 0]
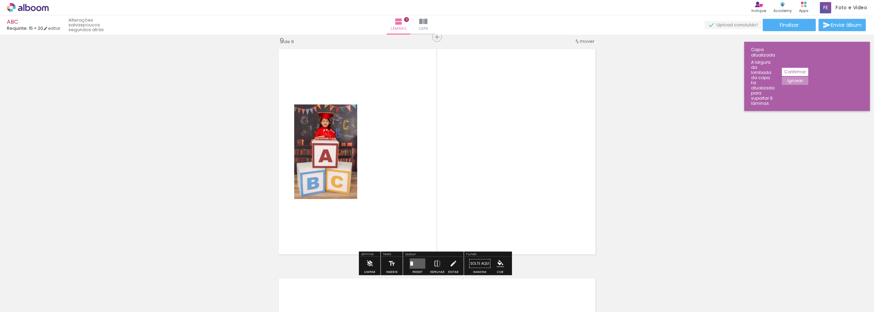
click at [485, 225] on quentale-layouter at bounding box center [437, 152] width 324 height 212
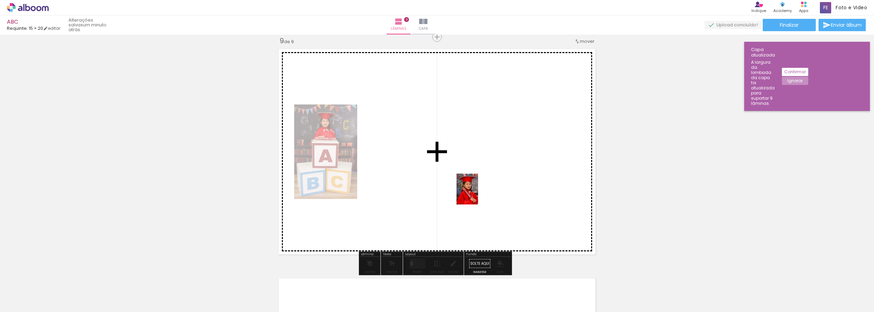
drag, startPoint x: 772, startPoint y: 296, endPoint x: 484, endPoint y: 189, distance: 307.6
click at [482, 191] on quentale-workspace at bounding box center [437, 156] width 874 height 312
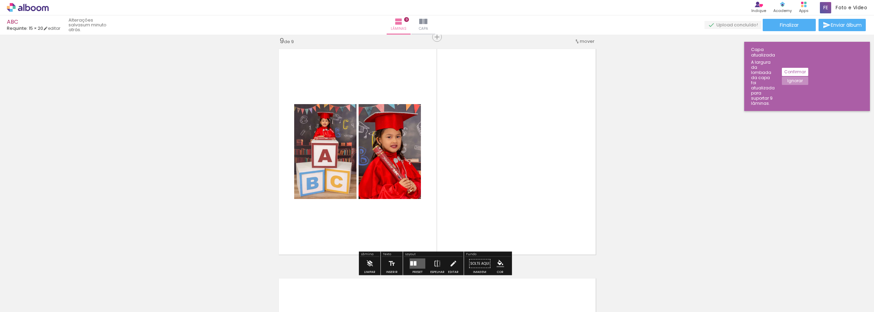
click at [414, 262] on div at bounding box center [415, 263] width 3 height 4
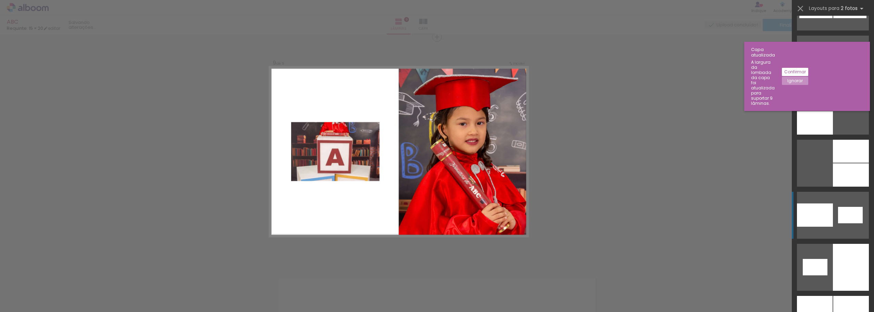
scroll to position [3752, 0]
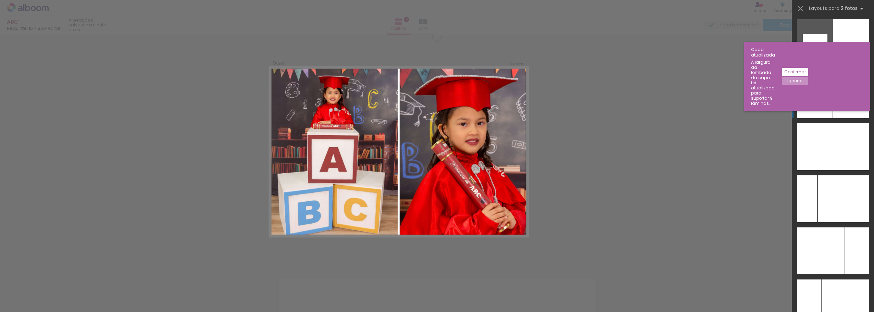
click at [824, 95] on div at bounding box center [815, 94] width 36 height 47
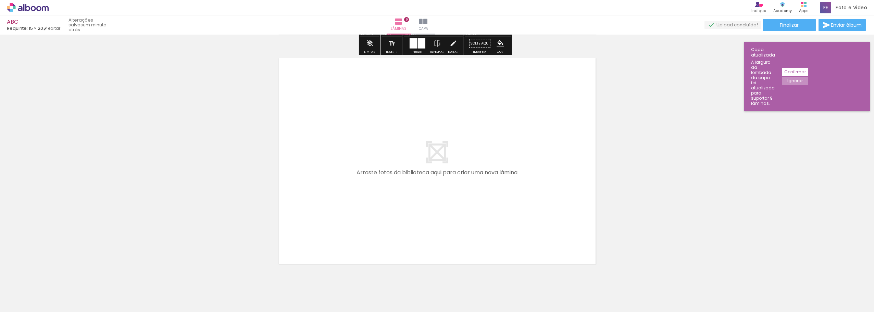
scroll to position [2077, 0]
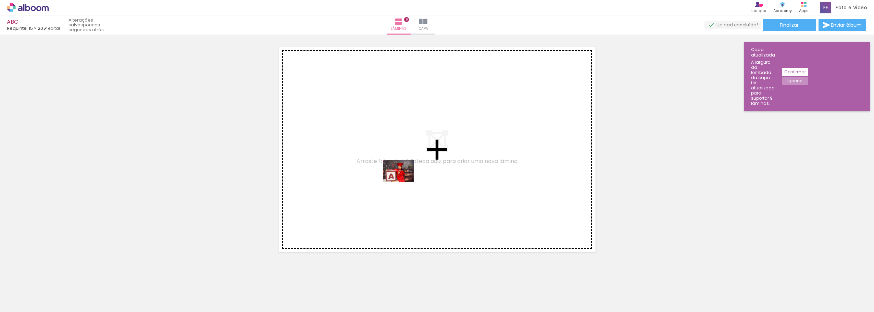
drag, startPoint x: 693, startPoint y: 294, endPoint x: 404, endPoint y: 181, distance: 310.4
click at [404, 181] on quentale-workspace at bounding box center [437, 156] width 874 height 312
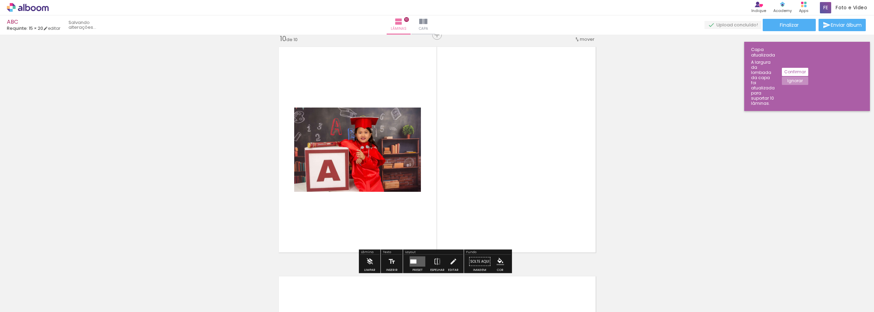
scroll to position [2075, 0]
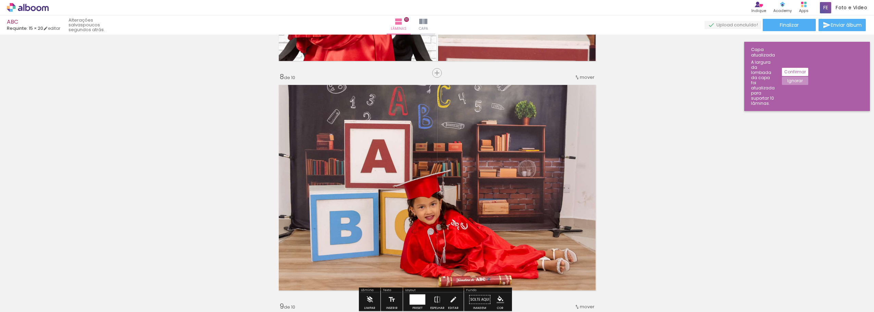
scroll to position [1810, 0]
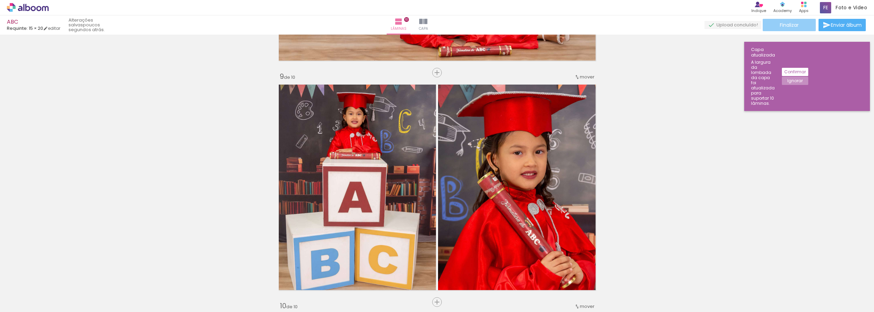
click at [788, 23] on span "Finalizar" at bounding box center [789, 25] width 19 height 5
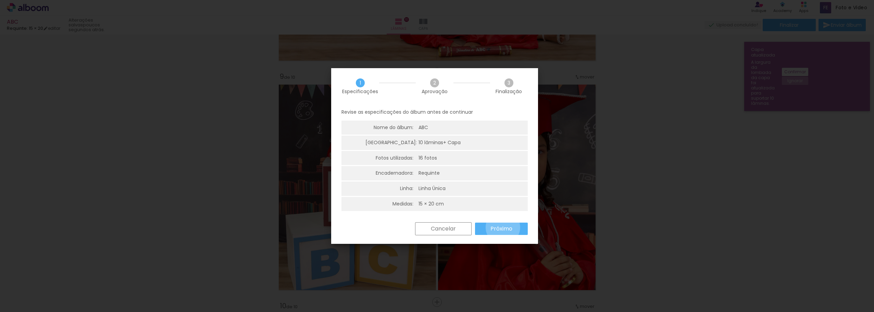
click at [0, 0] on slot "Próximo" at bounding box center [0, 0] width 0 height 0
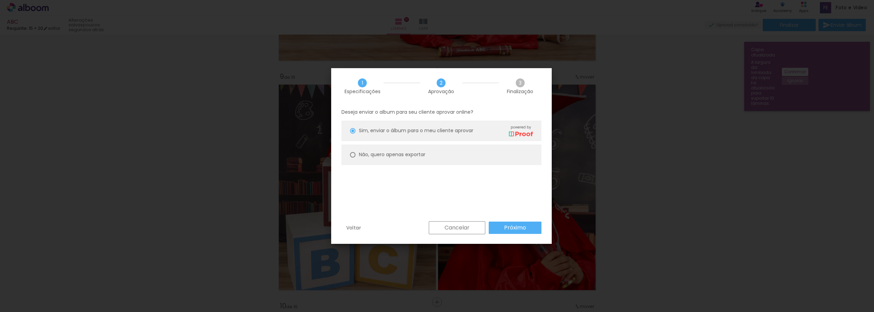
click at [0, 0] on slot "Não, quero apenas exportar" at bounding box center [0, 0] width 0 height 0
type paper-radio-button "on"
click at [0, 0] on slot "Próximo" at bounding box center [0, 0] width 0 height 0
type input "Alta, 300 DPI"
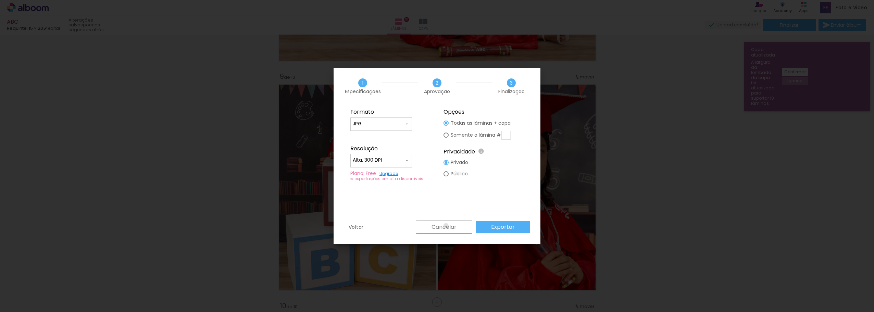
click at [0, 0] on slot "Cancelar" at bounding box center [0, 0] width 0 height 0
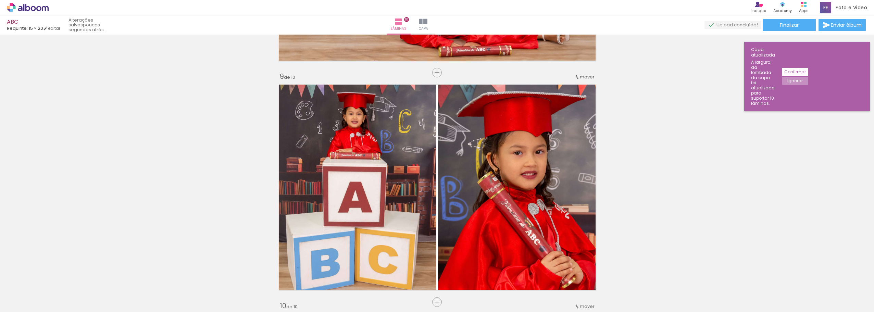
click at [0, 0] on slot "Confirmar" at bounding box center [0, 0] width 0 height 0
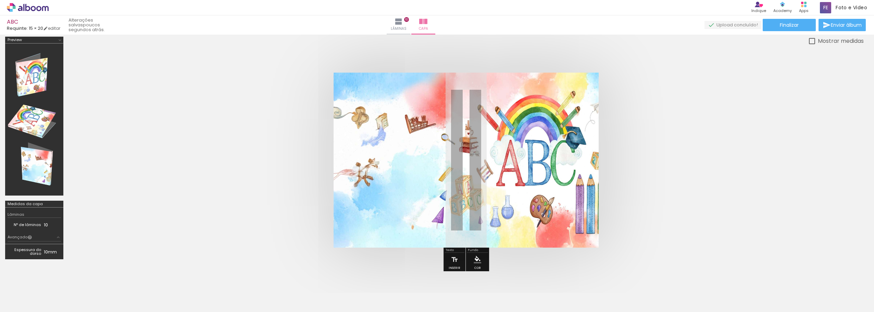
scroll to position [2, 0]
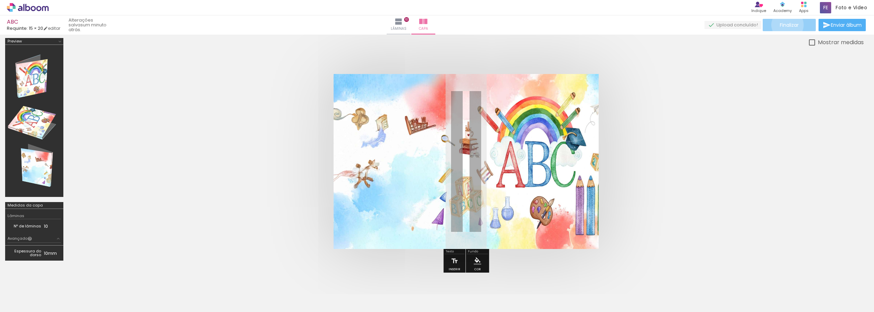
click at [785, 25] on span "Finalizar" at bounding box center [789, 25] width 19 height 5
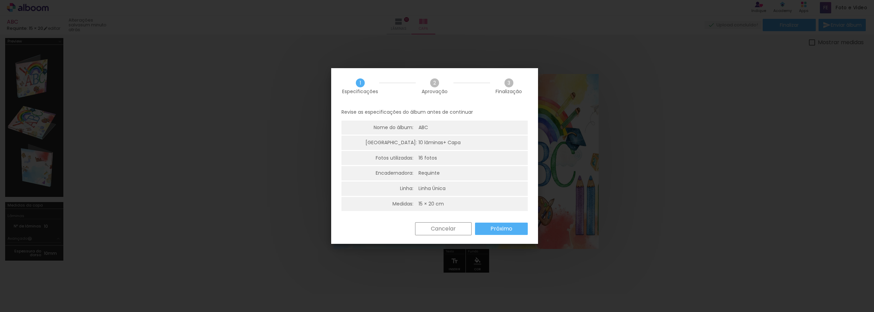
click at [0, 0] on slot "Próximo" at bounding box center [0, 0] width 0 height 0
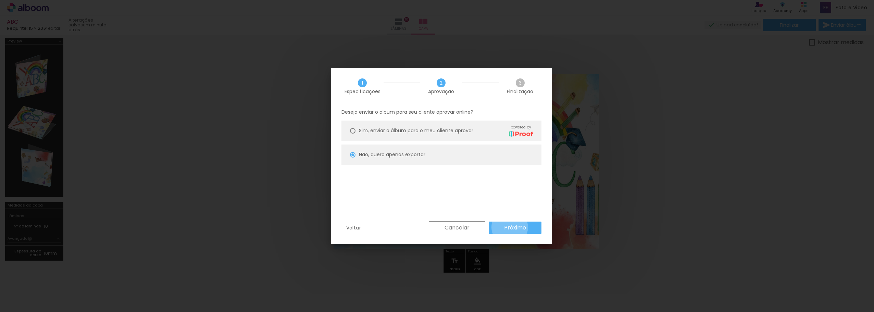
click at [0, 0] on slot "Próximo" at bounding box center [0, 0] width 0 height 0
type input "Alta, 300 DPI"
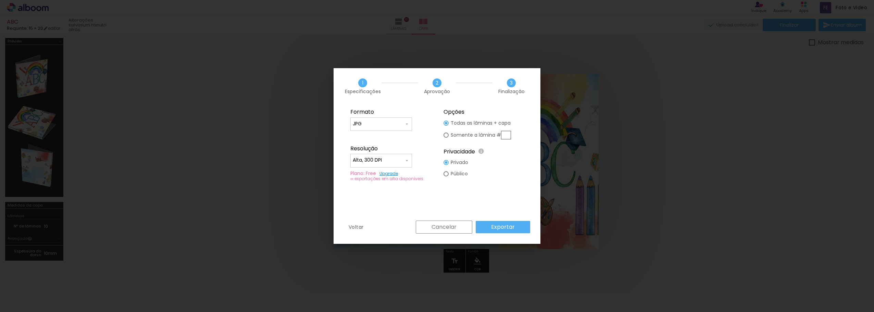
click at [0, 0] on slot "Cancelar" at bounding box center [0, 0] width 0 height 0
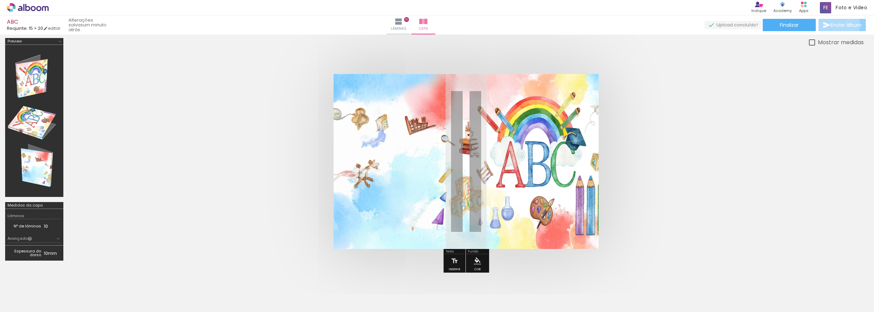
click at [837, 25] on span "Enviar álbum" at bounding box center [846, 25] width 31 height 5
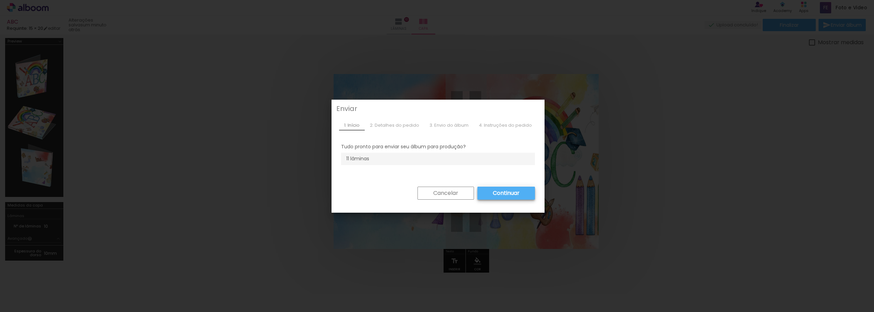
click at [0, 0] on slot "Continuar" at bounding box center [0, 0] width 0 height 0
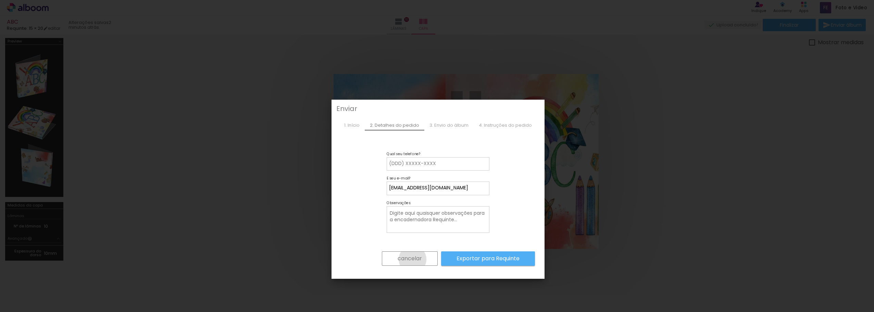
click at [0, 0] on slot "cancelar" at bounding box center [0, 0] width 0 height 0
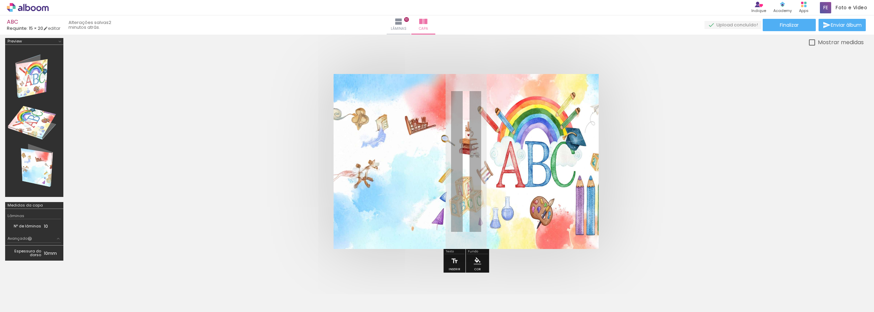
click at [812, 43] on div at bounding box center [812, 42] width 6 height 6
type paper-checkbox "on"
click at [737, 25] on quentale-upload-monitor at bounding box center [733, 25] width 57 height 9
click at [787, 26] on span "Finalizar" at bounding box center [789, 25] width 19 height 5
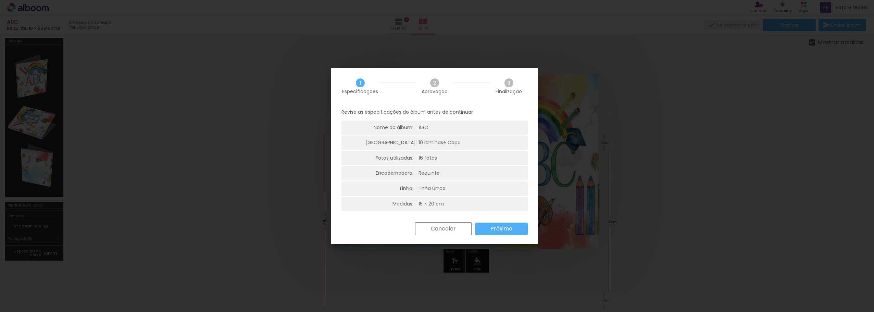
click at [0, 0] on slot "Próximo" at bounding box center [0, 0] width 0 height 0
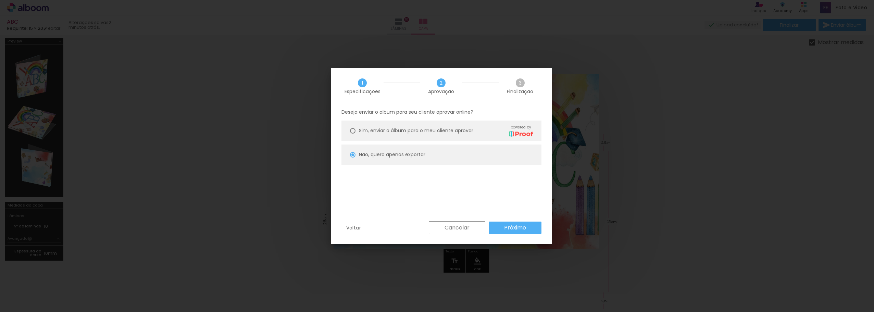
click at [0, 0] on slot "Próximo" at bounding box center [0, 0] width 0 height 0
type input "Alta, 300 DPI"
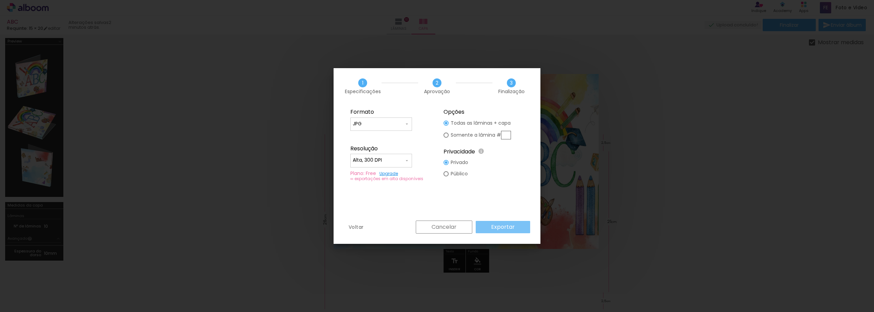
click at [0, 0] on slot "Exportar" at bounding box center [0, 0] width 0 height 0
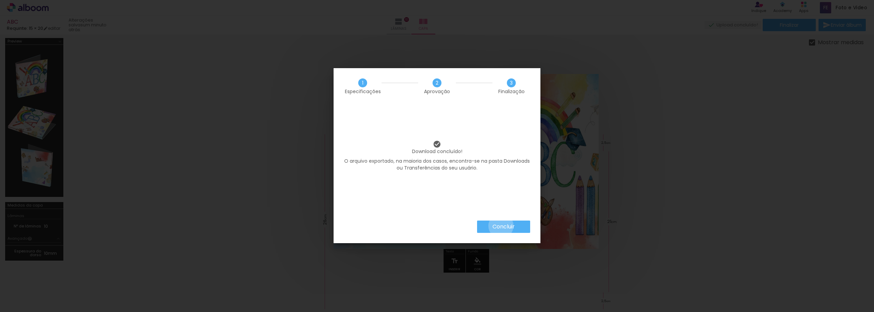
click at [0, 0] on slot "Concluir" at bounding box center [0, 0] width 0 height 0
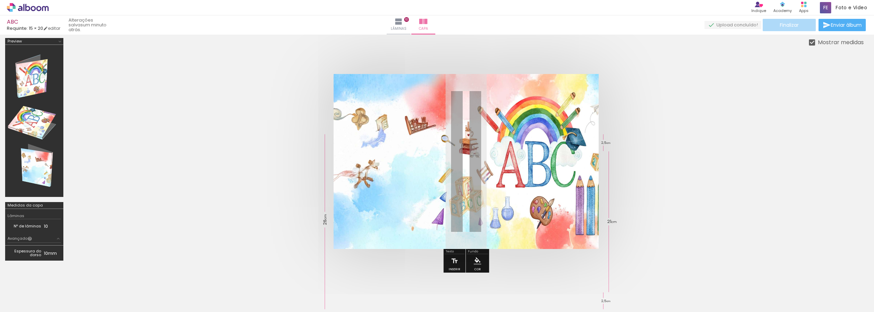
click at [787, 25] on span "Finalizar" at bounding box center [789, 25] width 19 height 5
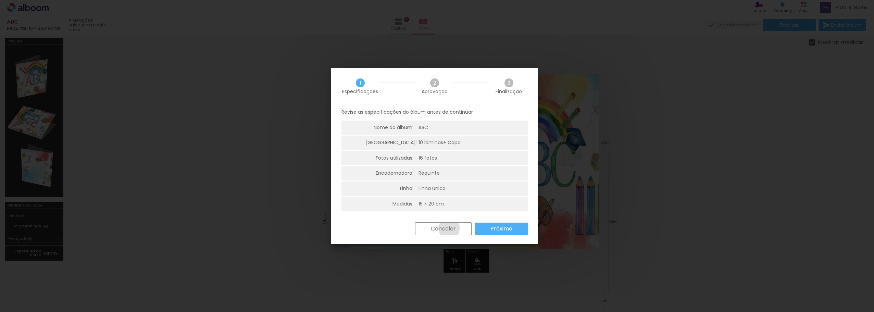
click at [0, 0] on slot "Cancelar" at bounding box center [0, 0] width 0 height 0
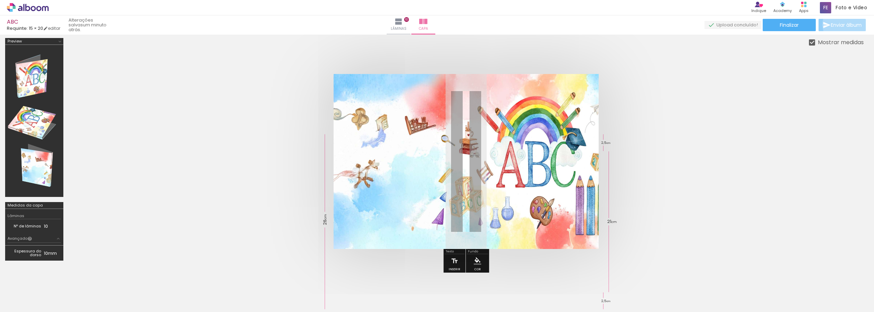
click at [844, 25] on span "Enviar álbum" at bounding box center [846, 25] width 31 height 5
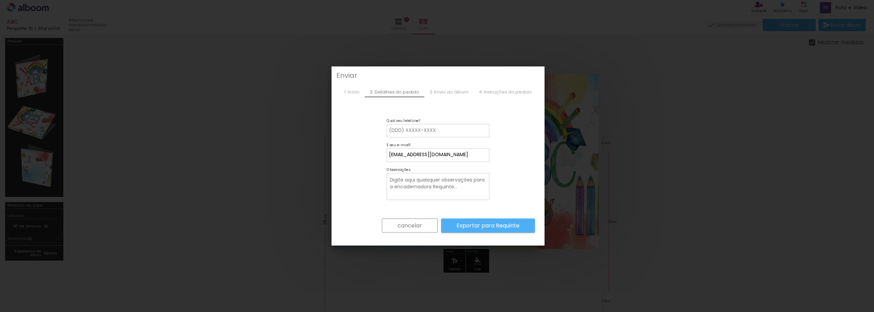
click at [448, 154] on input "fotoevideodoisirmaos@hotmail.com" at bounding box center [438, 154] width 98 height 7
click at [503, 144] on form "cancelar Exportar para Requinte" at bounding box center [438, 183] width 194 height 119
click at [0, 0] on slot "cancelar" at bounding box center [0, 0] width 0 height 0
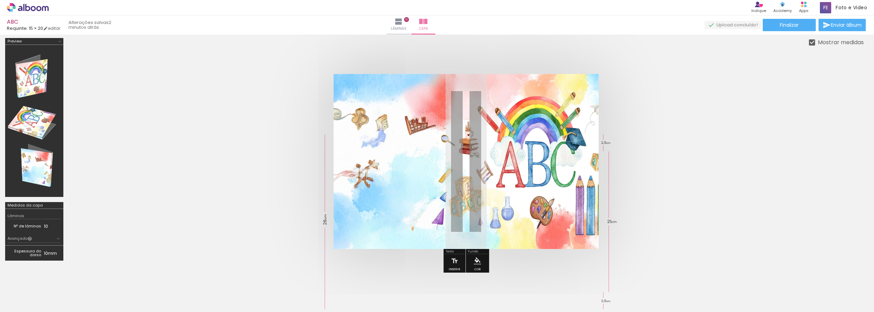
click at [726, 24] on quentale-upload-monitor at bounding box center [733, 25] width 57 height 9
click at [403, 22] on iron-icon at bounding box center [399, 21] width 8 height 8
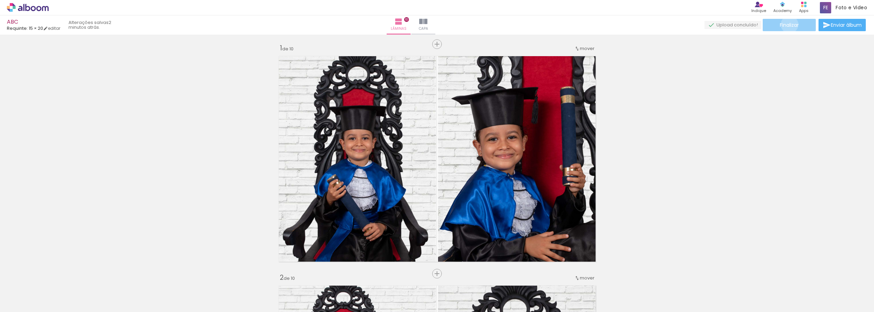
click at [787, 24] on span "Finalizar" at bounding box center [789, 25] width 19 height 5
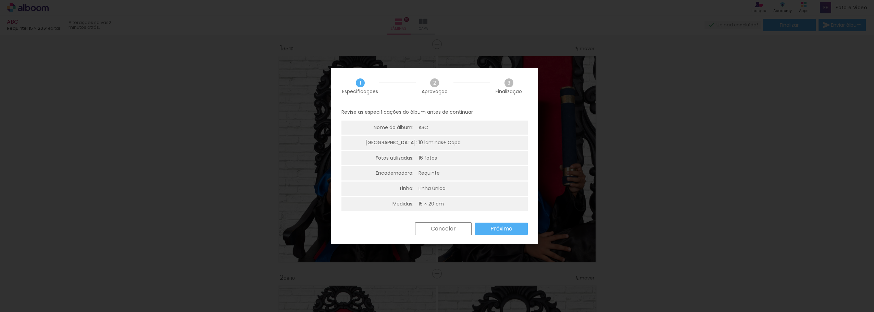
click at [0, 0] on slot "Próximo" at bounding box center [0, 0] width 0 height 0
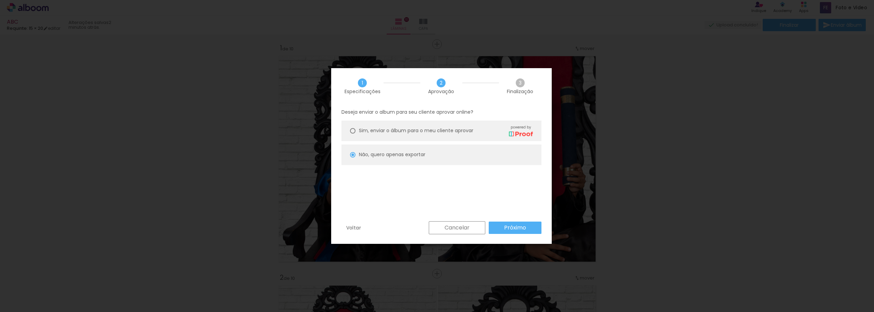
click at [353, 130] on div at bounding box center [352, 130] width 5 height 5
type paper-radio-button "on"
click at [0, 0] on slot "Próximo" at bounding box center [0, 0] width 0 height 0
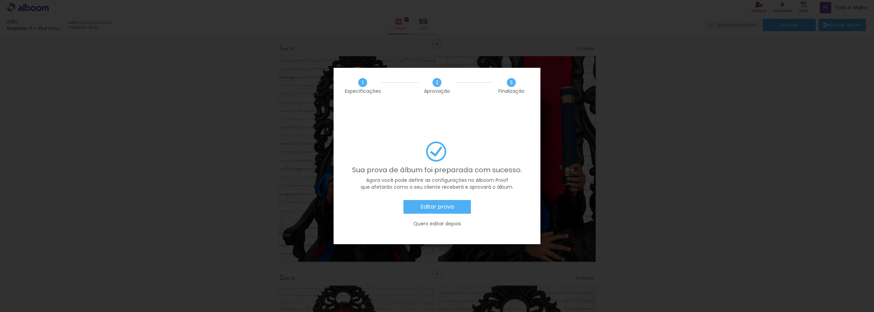
click at [0, 0] on slot "Editar prova" at bounding box center [0, 0] width 0 height 0
